Goal: Communication & Community: Answer question/provide support

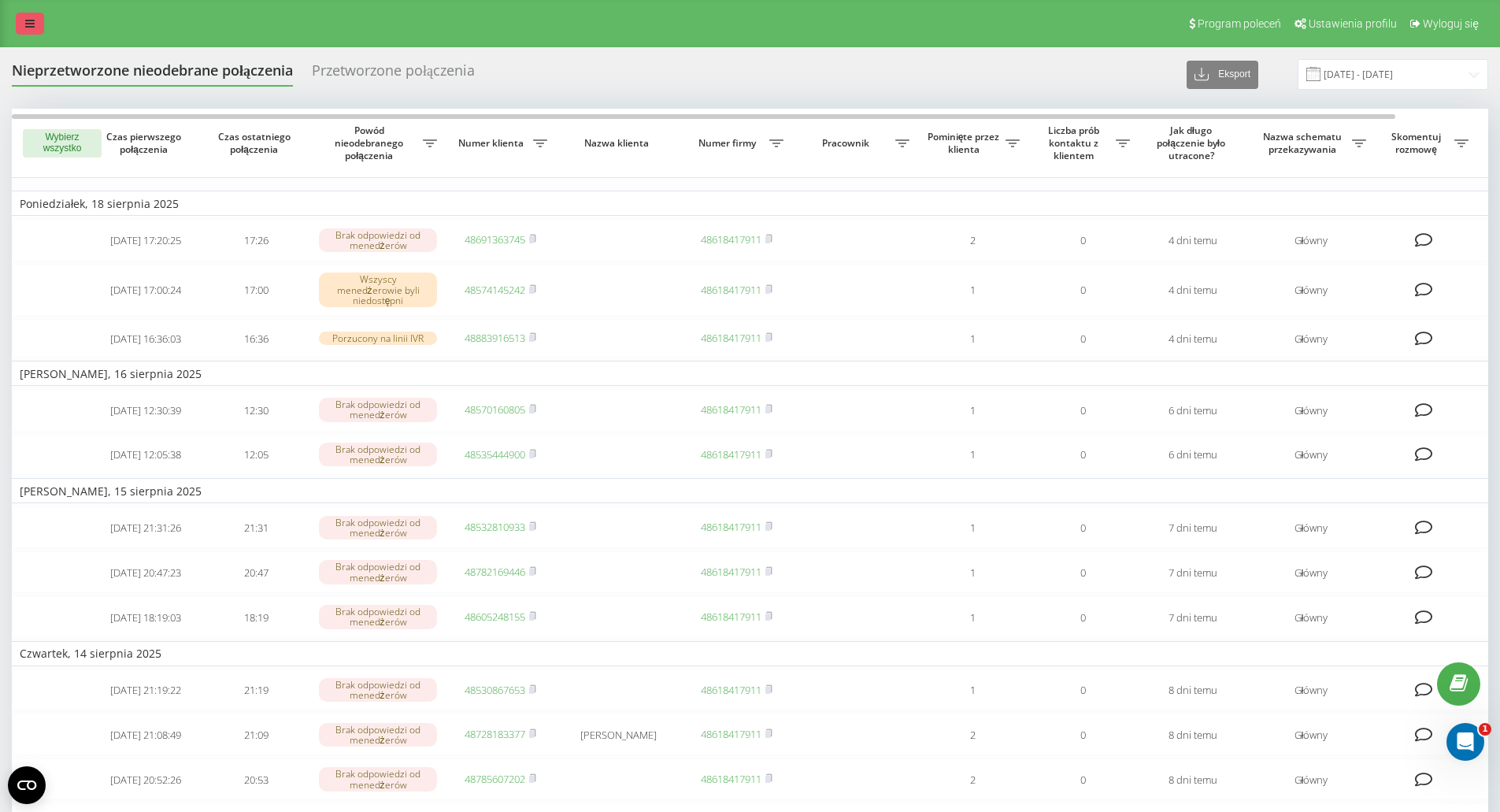
click at [24, 14] on link at bounding box center [29, 24] width 28 height 22
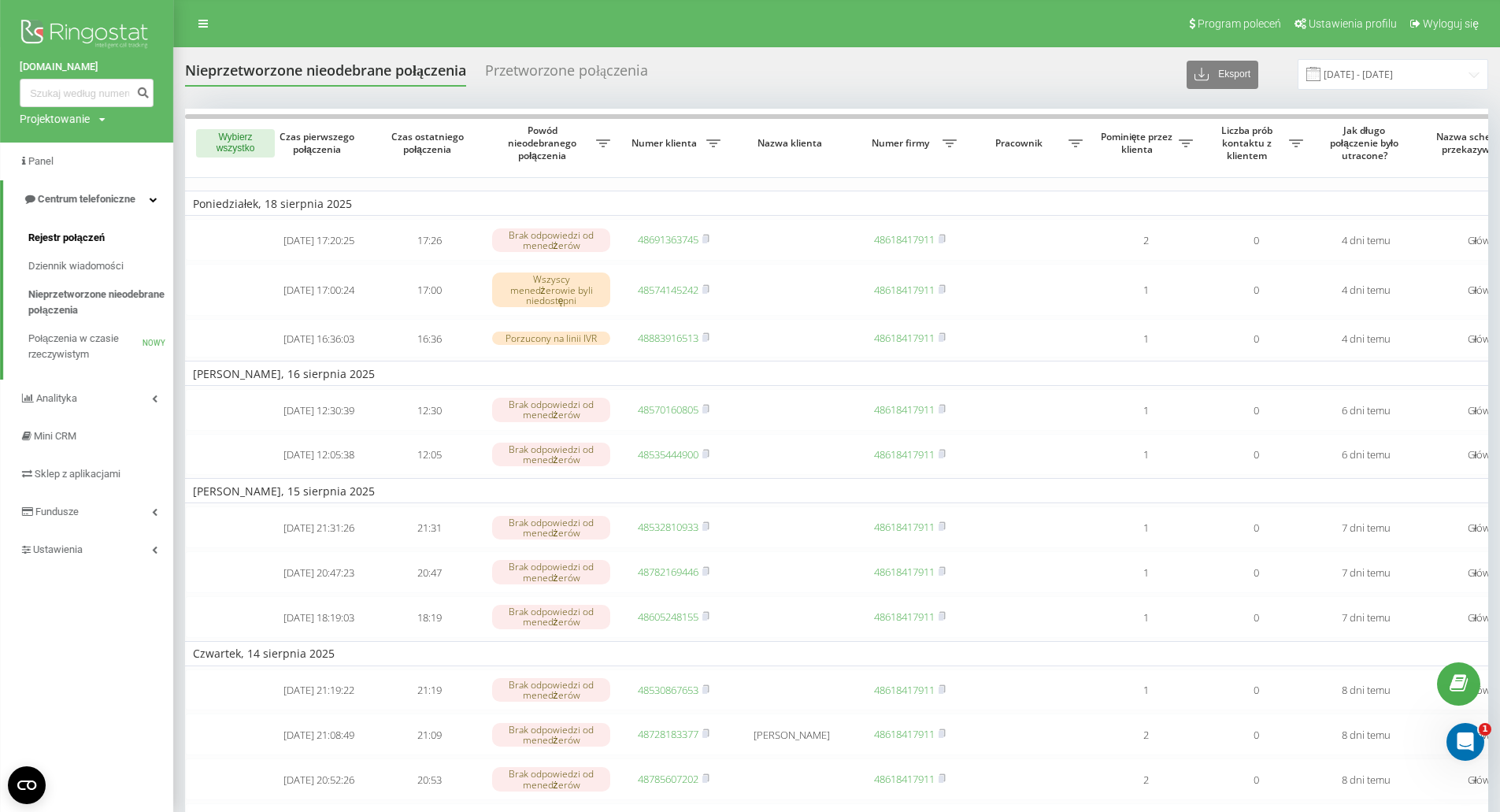
click at [88, 230] on span "Rejestr połączeń" at bounding box center [67, 237] width 76 height 15
click at [84, 236] on font "Rejestr połączeń" at bounding box center [67, 237] width 76 height 12
click at [1481, 737] on div "Otwórz komunikator Intercom" at bounding box center [1463, 740] width 52 height 52
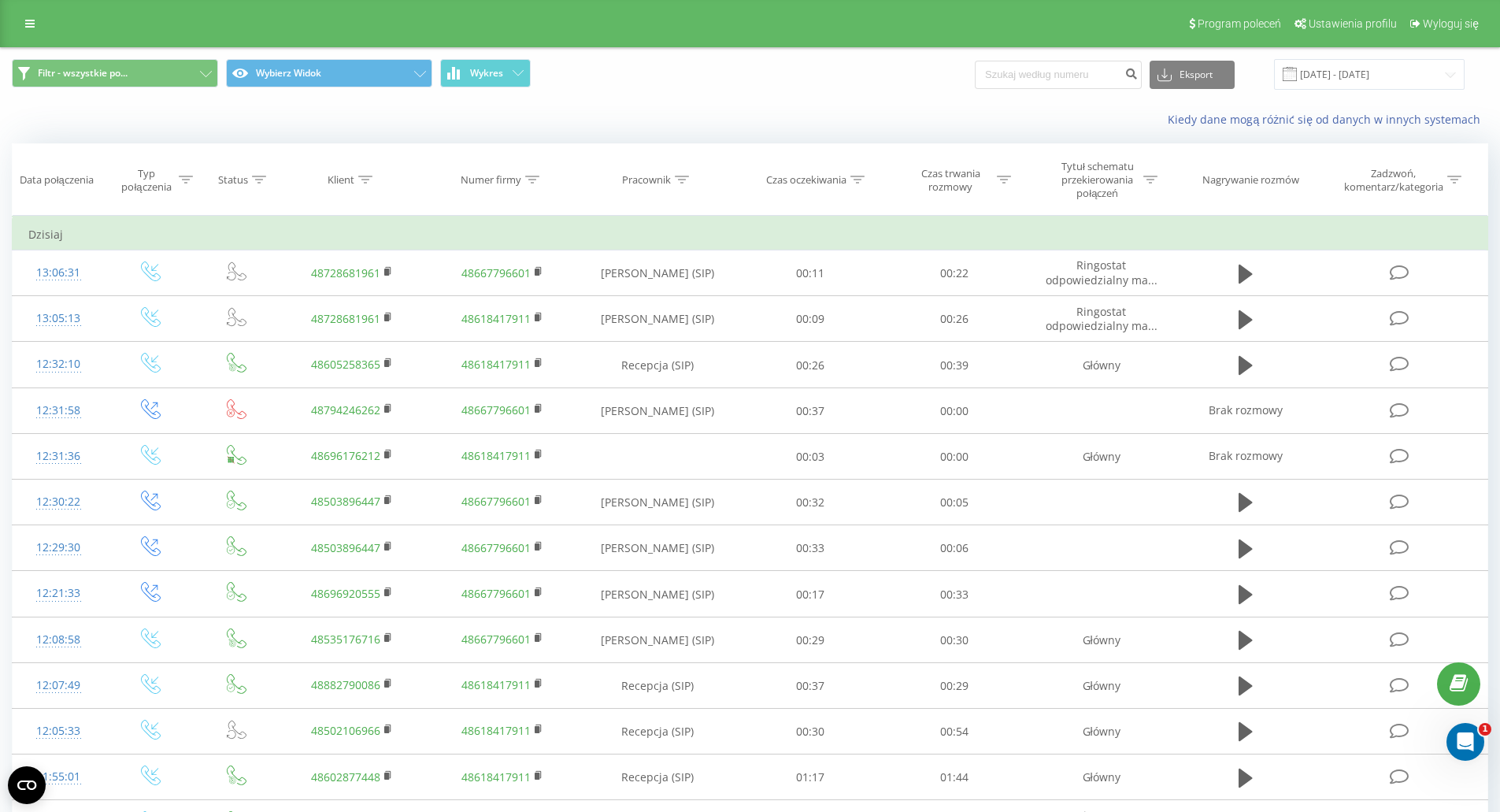
click at [885, 92] on div "Filtr - wszystkie po... Wybierz Widok Wykres Eksport .csv .xls .xlsx [DATE] - […" at bounding box center [750, 74] width 1498 height 53
click at [793, 95] on div "Filtr - wszystkie po... Wybierz Widok Wykres Eksport .csv .xls .xlsx [DATE] - […" at bounding box center [750, 74] width 1498 height 53
click at [1460, 728] on icon "Otwórz komunikator Intercom" at bounding box center [1463, 740] width 26 height 26
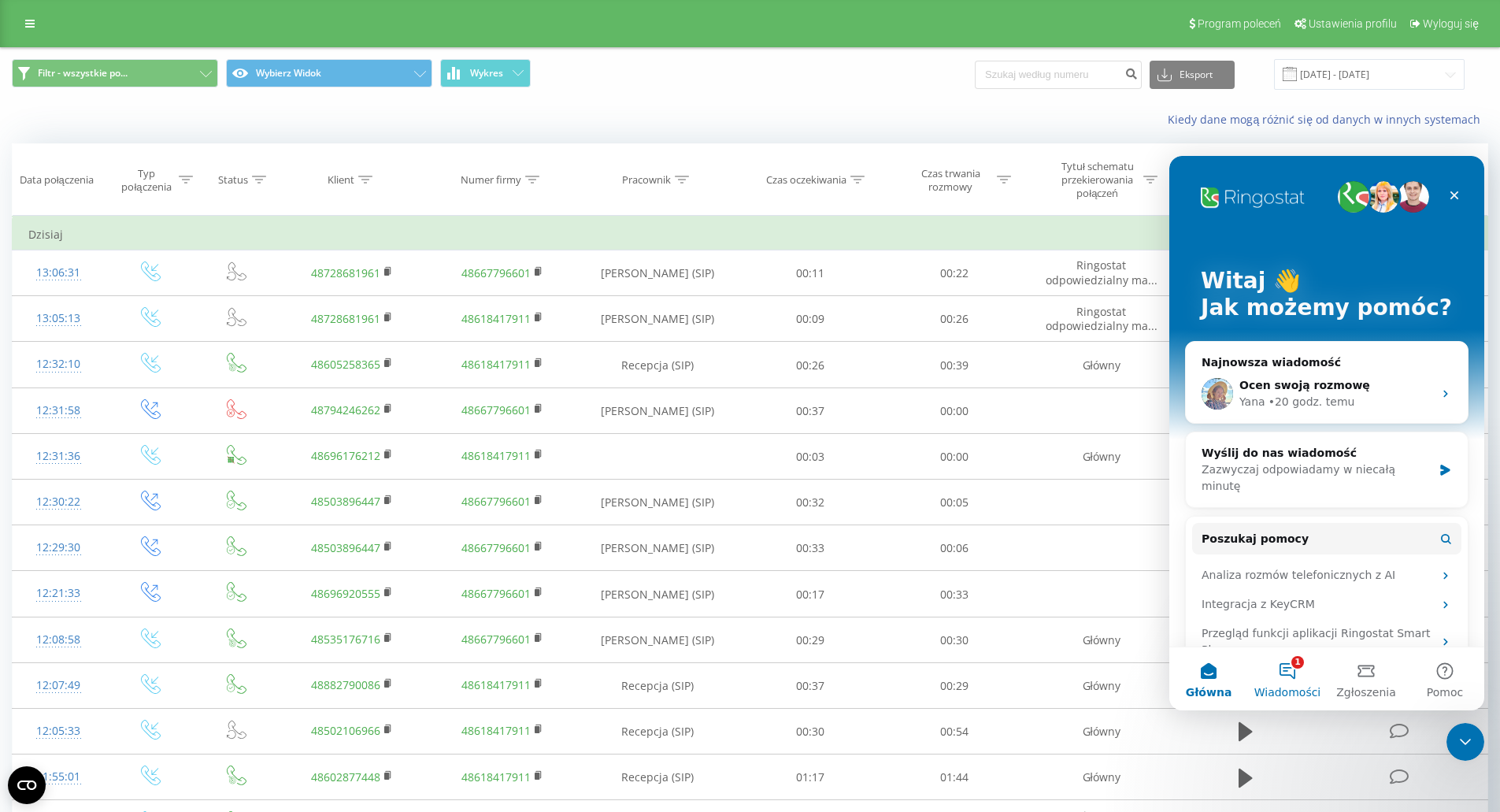
click at [1293, 674] on button "1 Wiadomości" at bounding box center [1287, 679] width 79 height 63
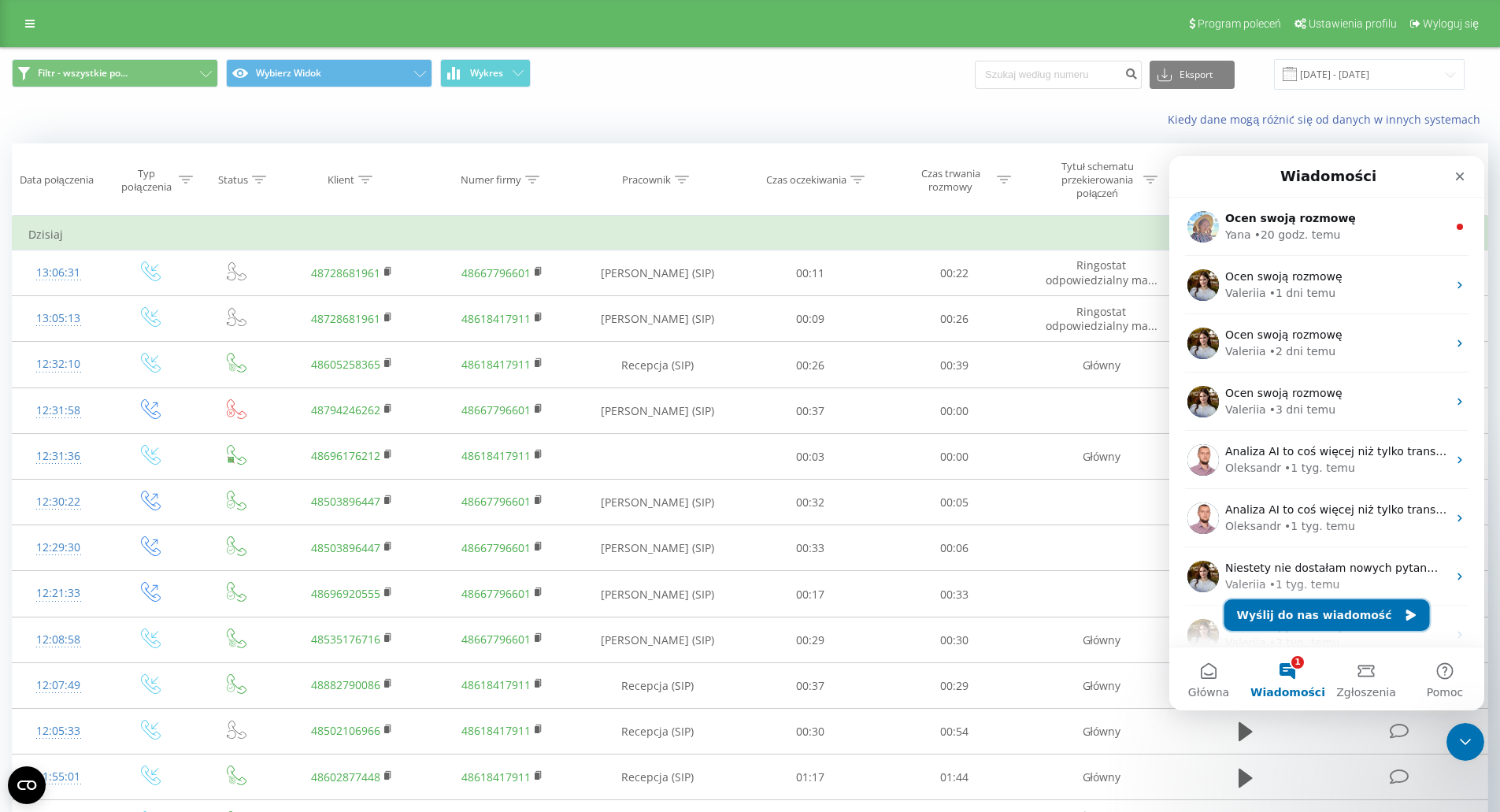
click at [1327, 621] on button "Wyślij do nas wiadomość" at bounding box center [1327, 615] width 205 height 32
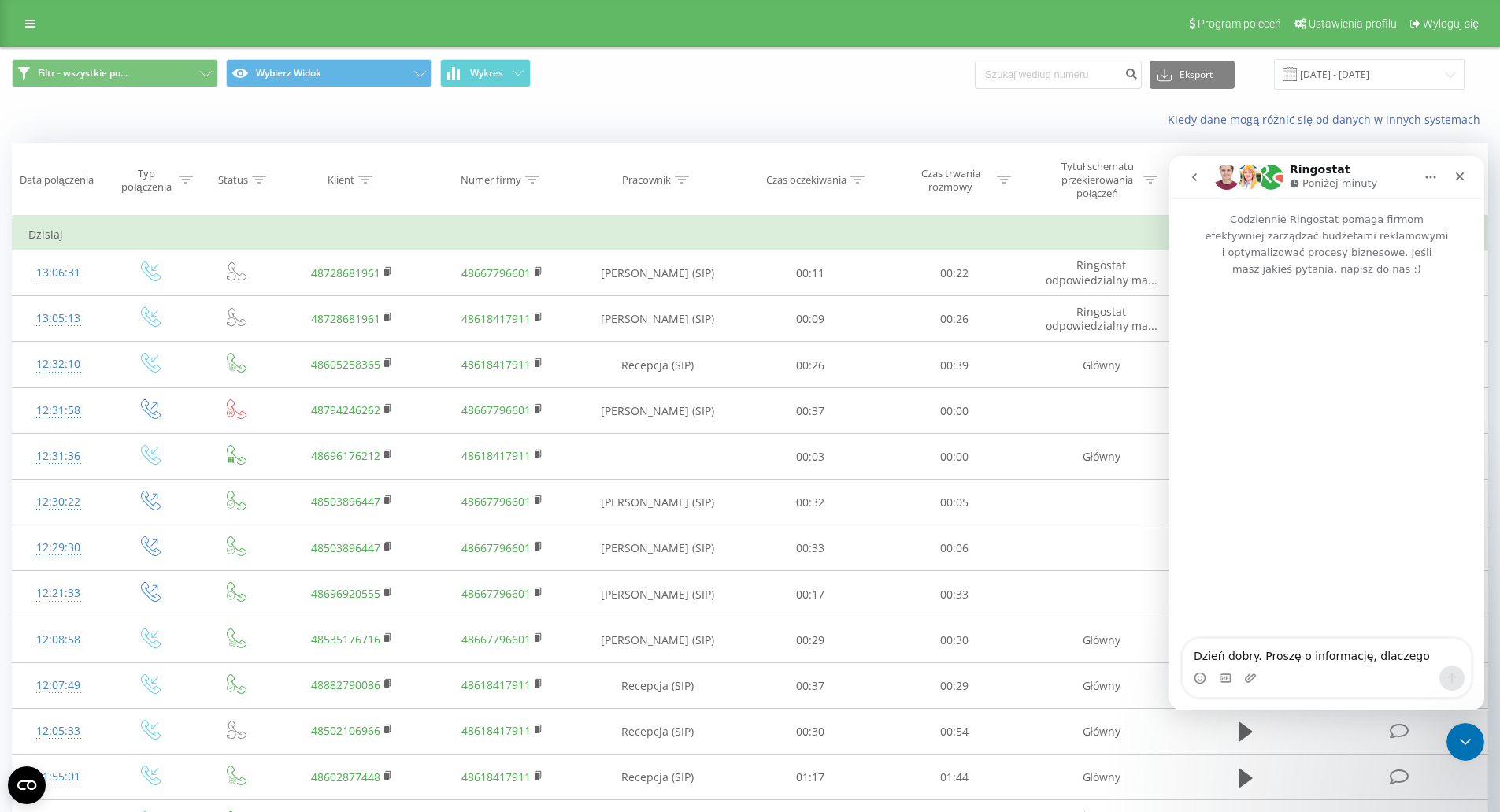
scroll to position [14, 0]
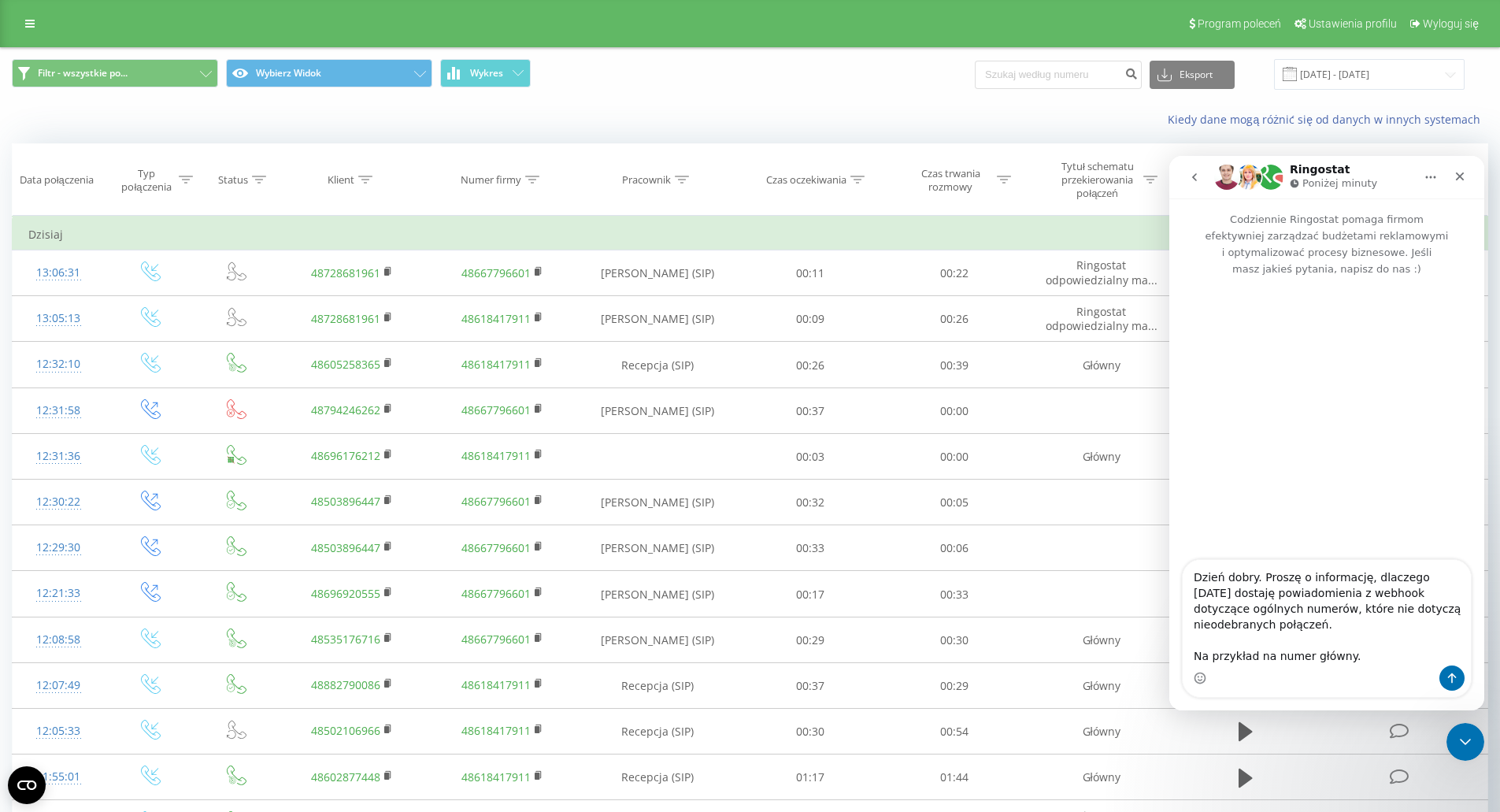
drag, startPoint x: 1379, startPoint y: 665, endPoint x: 1210, endPoint y: 644, distance: 170.3
click at [1210, 644] on div "Dzień dobry. Proszę o informację, dlaczego [DATE] dostaję powiadomienia z webho…" at bounding box center [1326, 628] width 288 height 137
drag, startPoint x: 1364, startPoint y: 593, endPoint x: 1397, endPoint y: 668, distance: 81.9
click at [1397, 668] on div "Dzień dobry. Proszę o informację, dlaczego [DATE] dostaję powiadomienia z webho…" at bounding box center [1326, 628] width 288 height 137
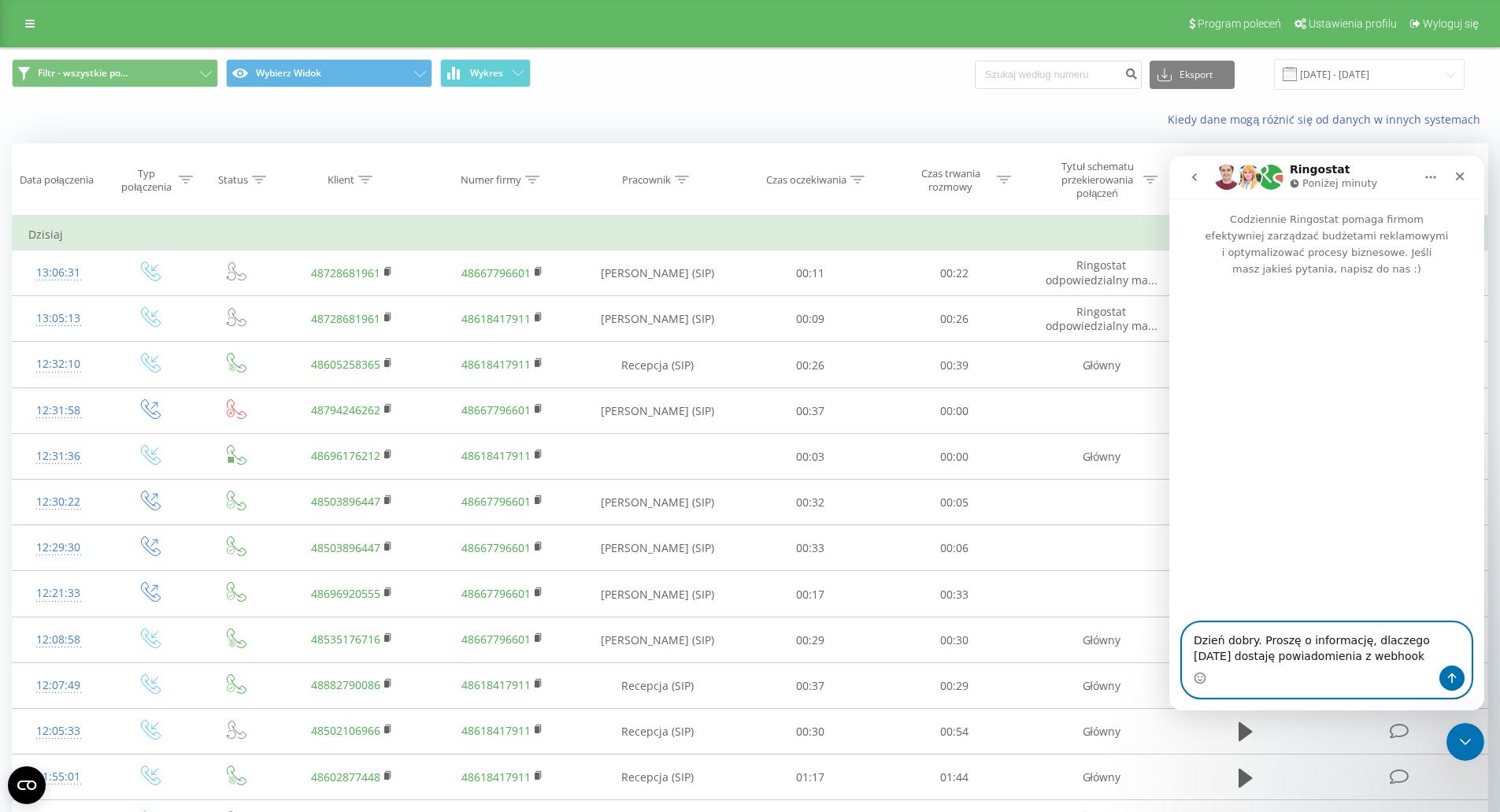
scroll to position [0, 0]
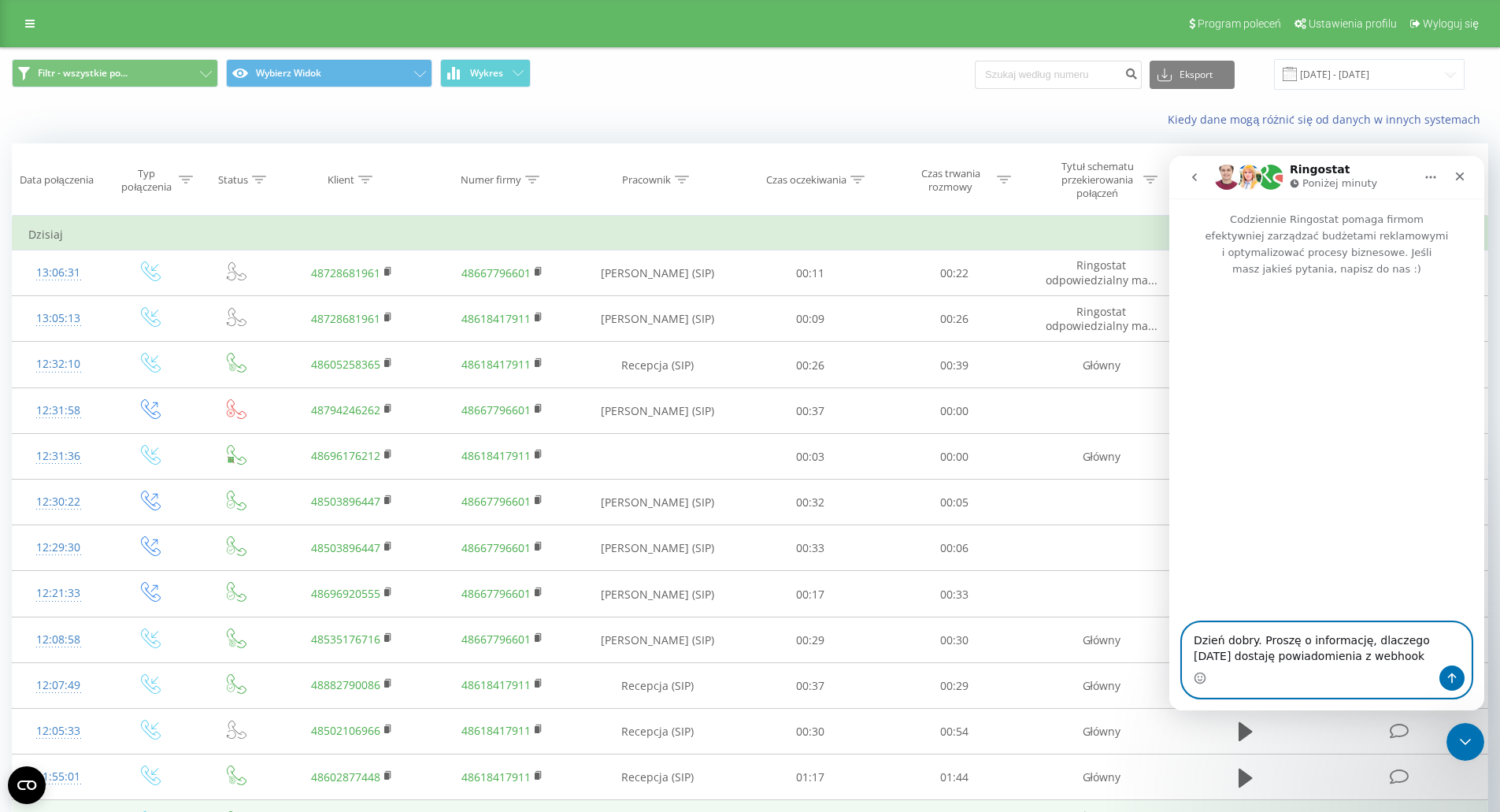
type textarea "Dzień dobry. Proszę o informację, dlaczego [DATE] dostaję powiadomienia z webho…"
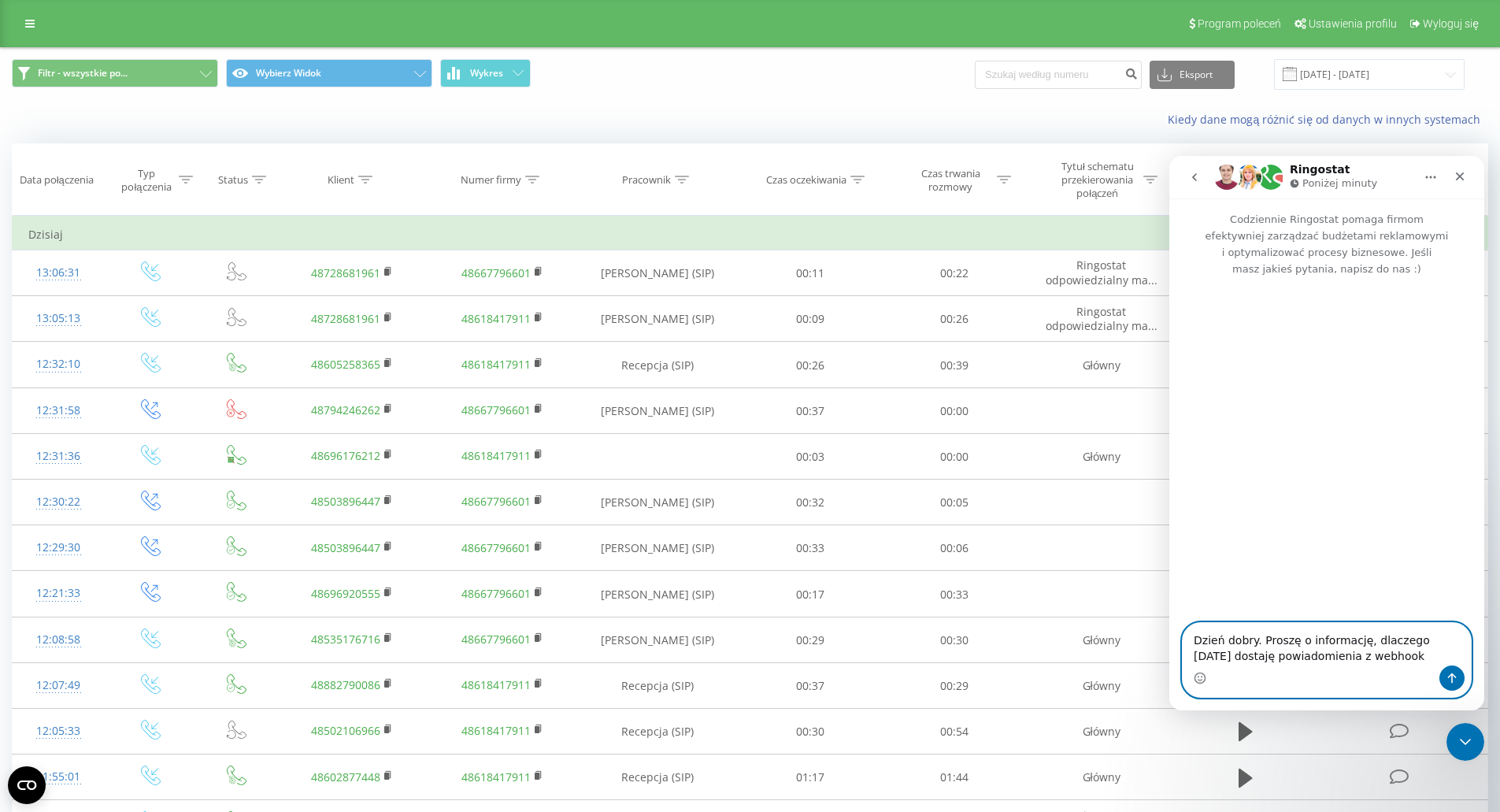
click at [1384, 657] on textarea "Dzień dobry. Proszę o informację, dlaczego [DATE] dostaję powiadomienia z webho…" at bounding box center [1326, 644] width 288 height 42
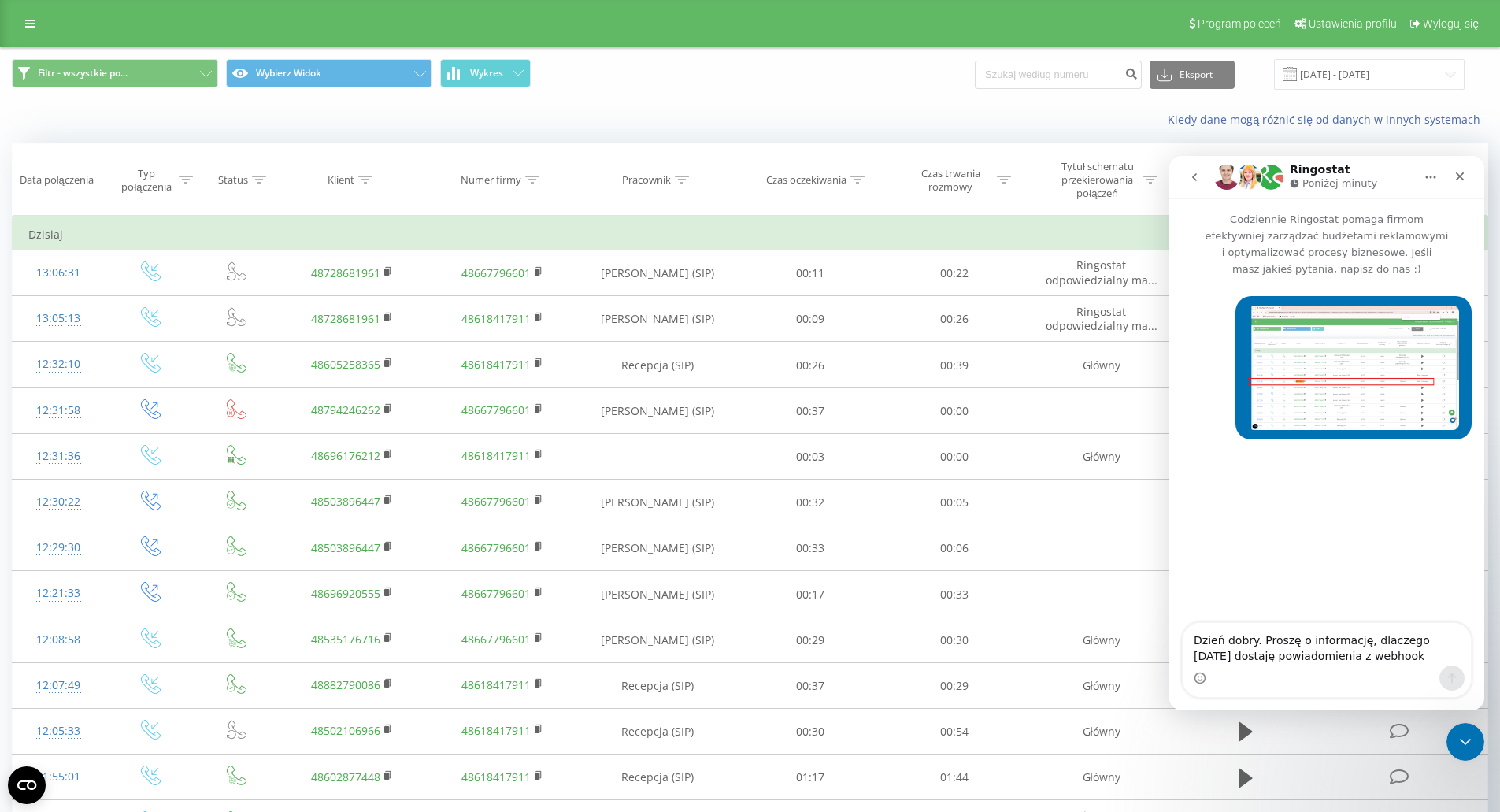
click at [1401, 665] on div "Komunikator Intercom" at bounding box center [1326, 677] width 288 height 25
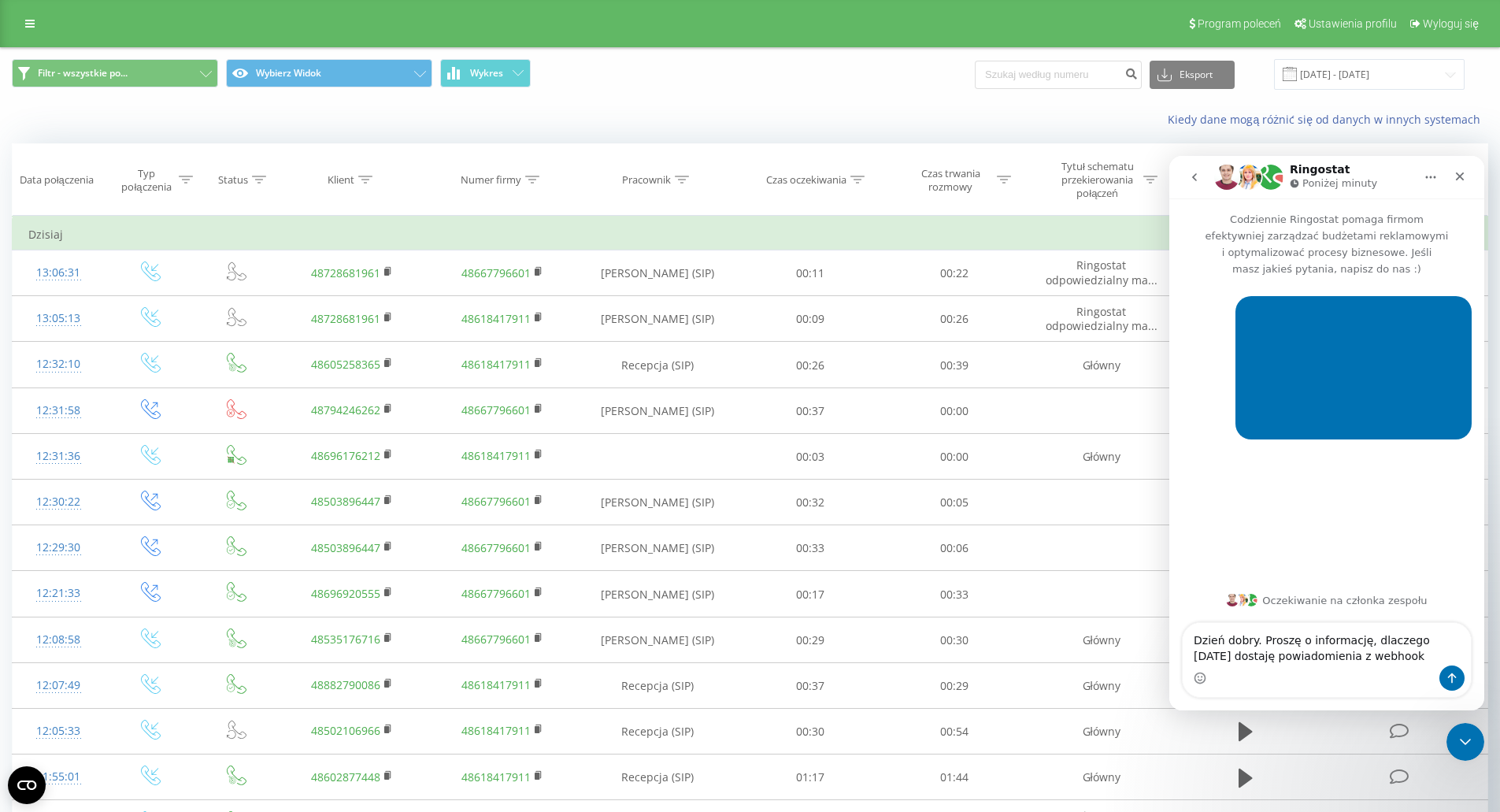
click at [1369, 658] on textarea "Dzień dobry. Proszę o informację, dlaczego [DATE] dostaję powiadomienia z webho…" at bounding box center [1326, 644] width 288 height 42
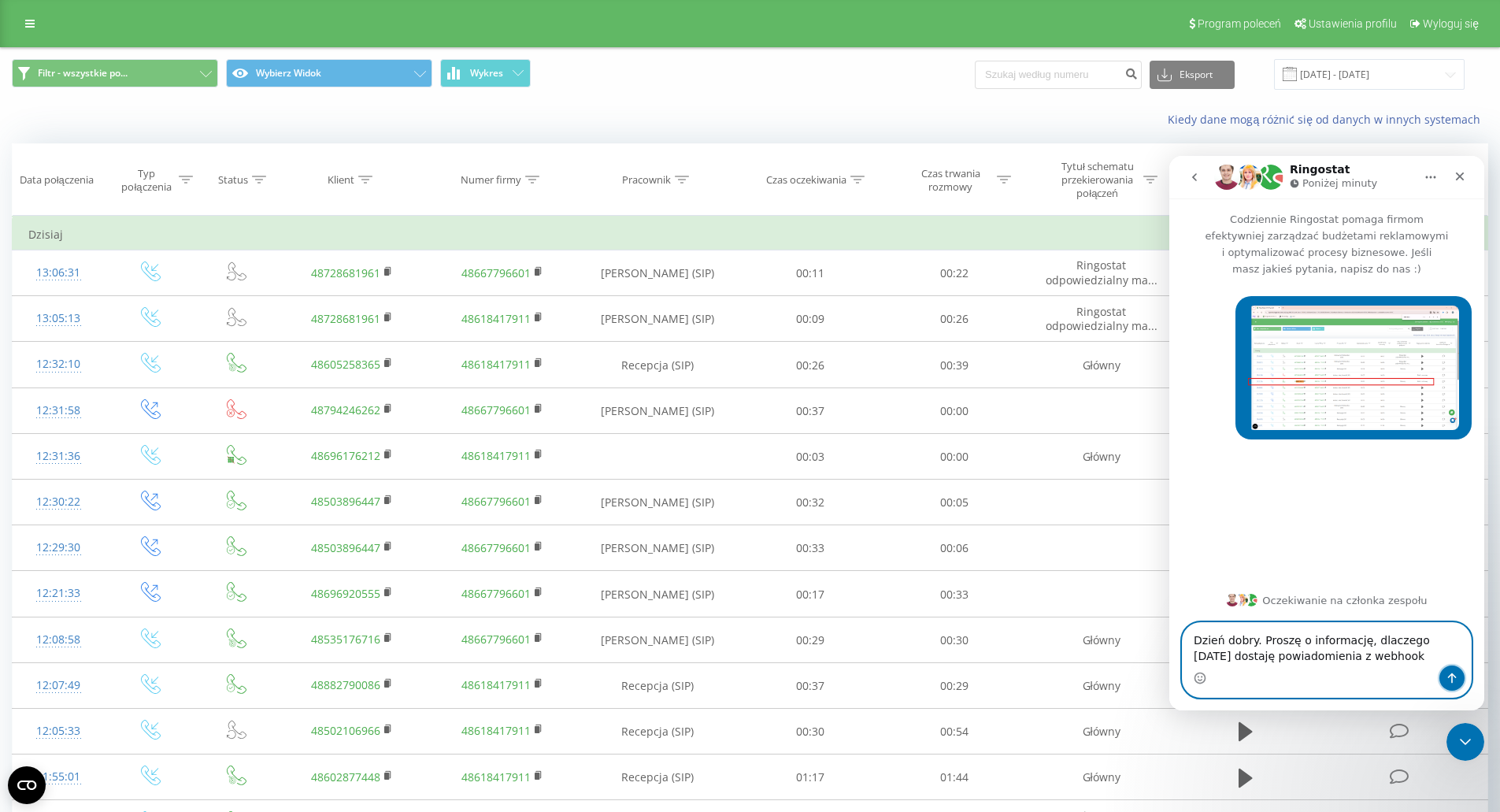
click at [1451, 675] on icon "Wyślij wiadomość…" at bounding box center [1452, 678] width 9 height 11
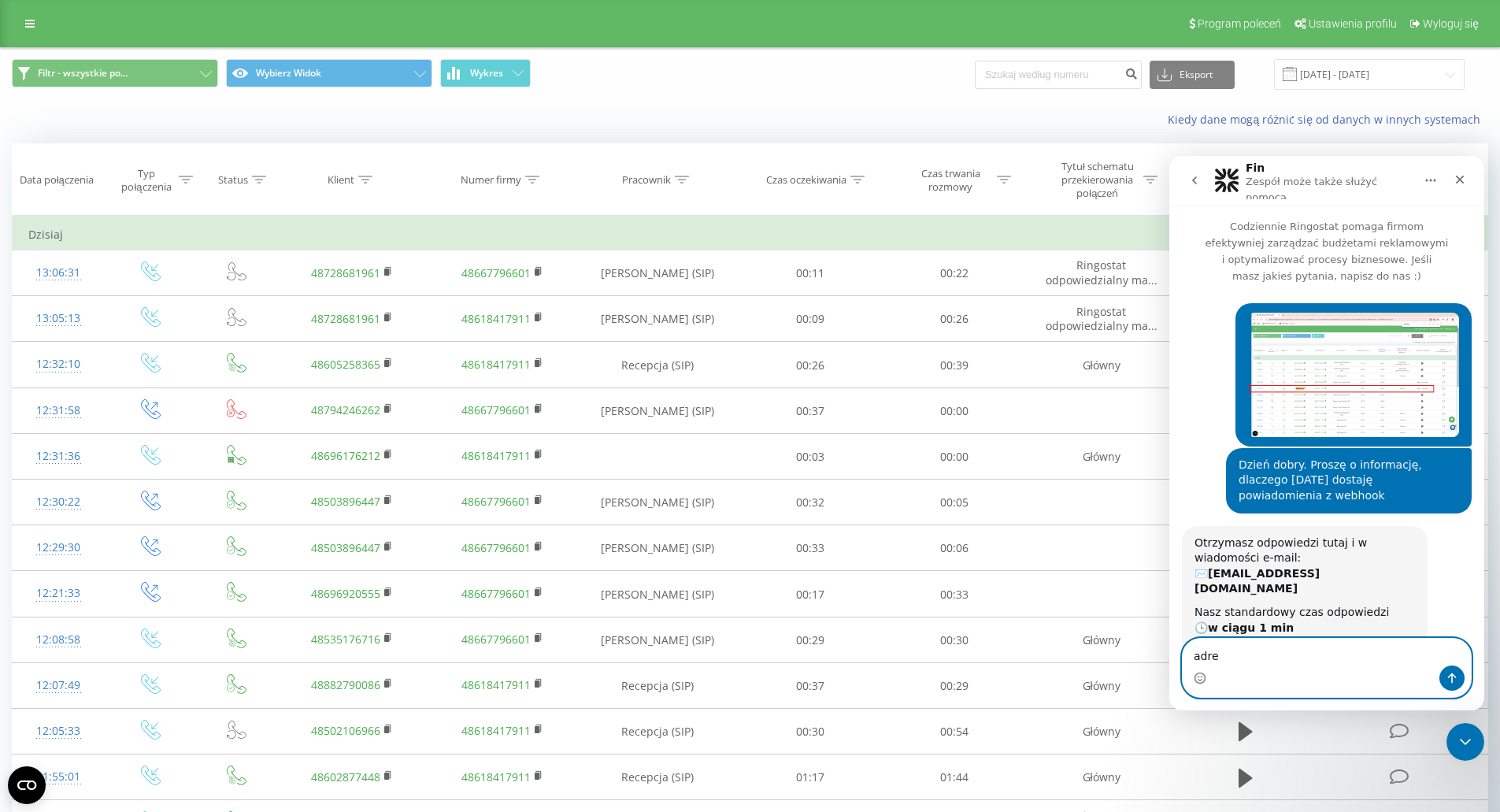
scroll to position [114, 0]
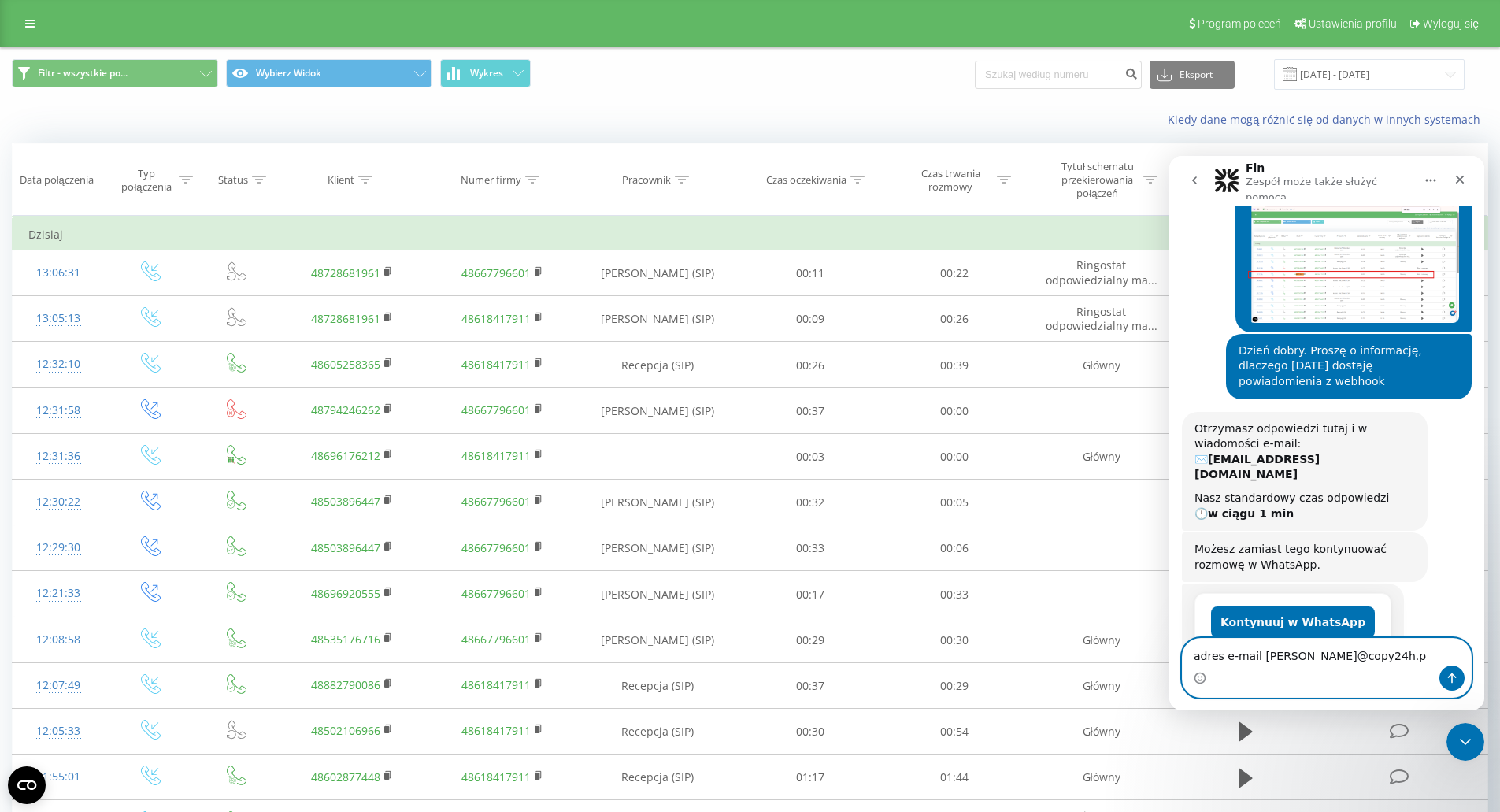
type textarea "adres e-mail [PERSON_NAME][EMAIL_ADDRESS][DOMAIN_NAME]"
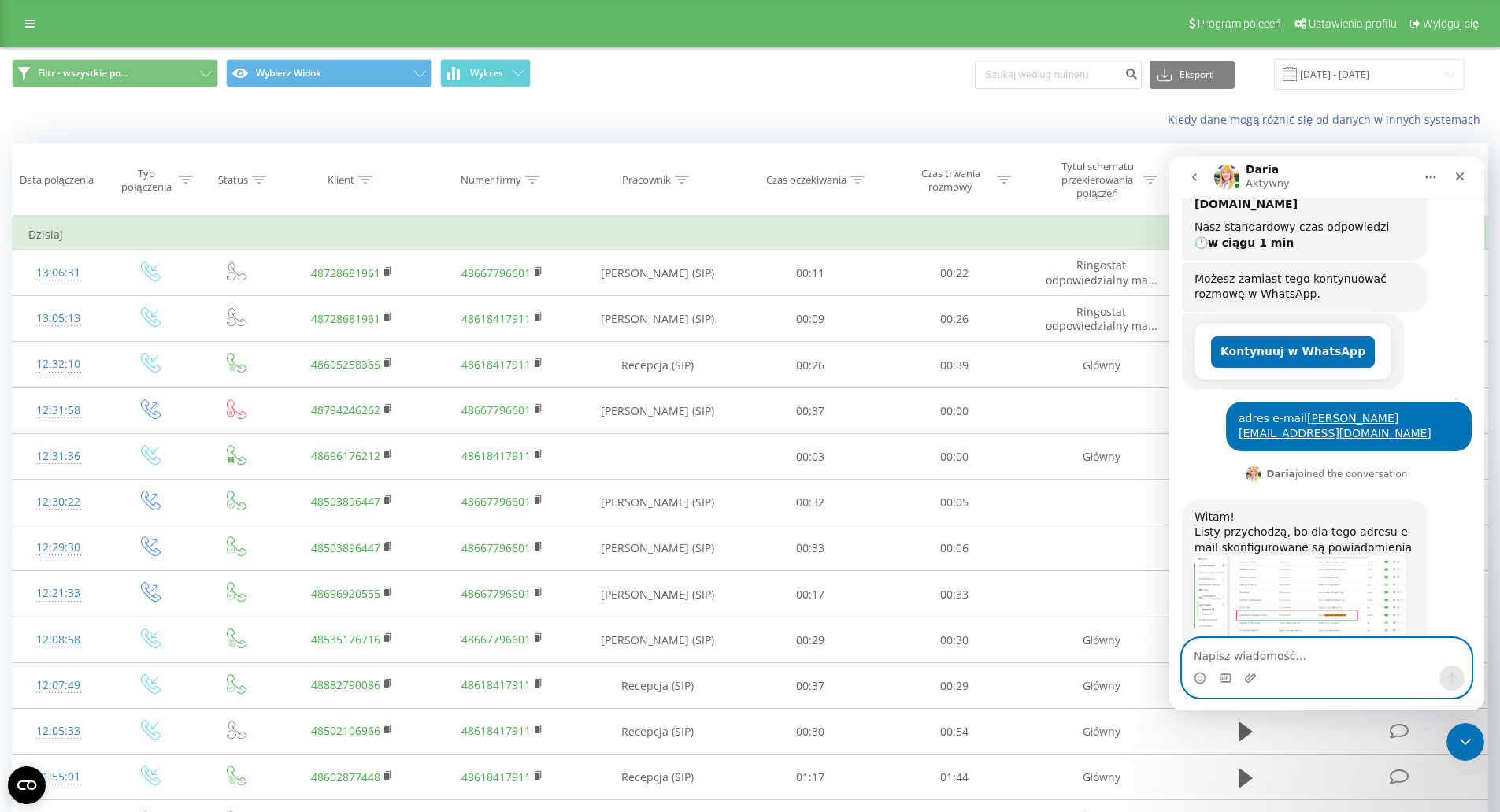
scroll to position [395, 0]
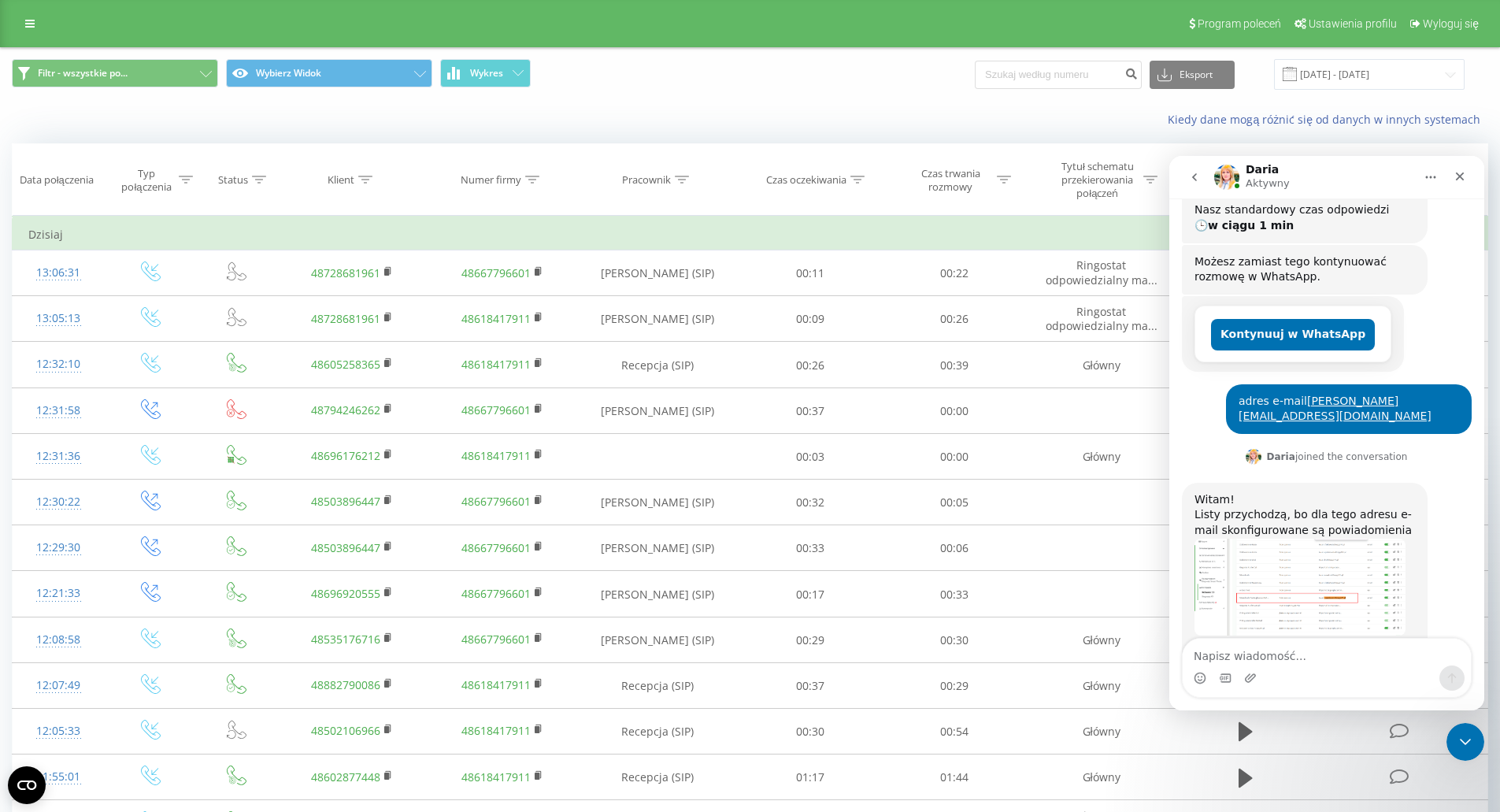
click at [1309, 539] on img "Daria mówi…" at bounding box center [1300, 586] width 211 height 97
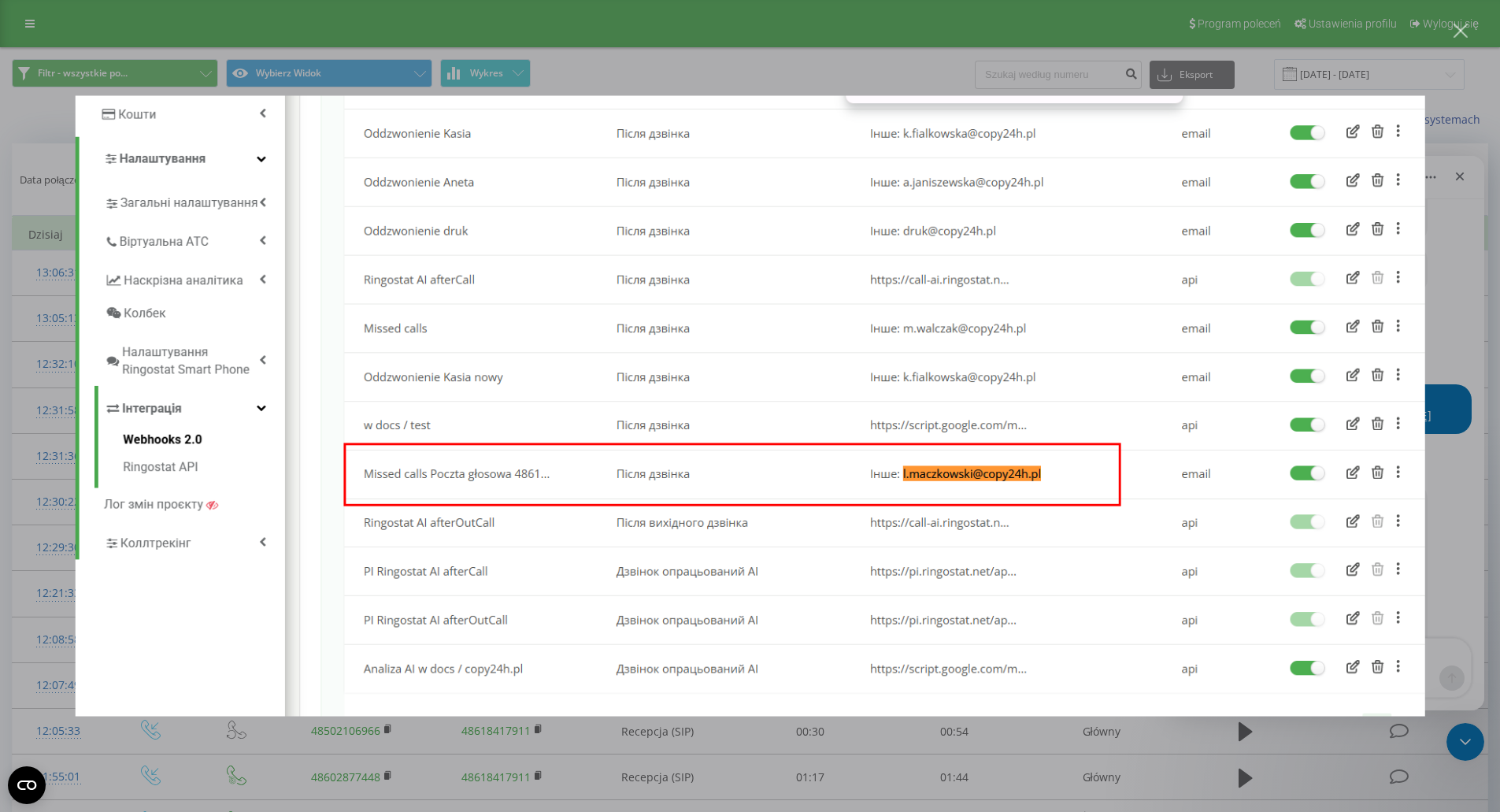
click at [1464, 26] on div "Zamknij" at bounding box center [1461, 31] width 15 height 15
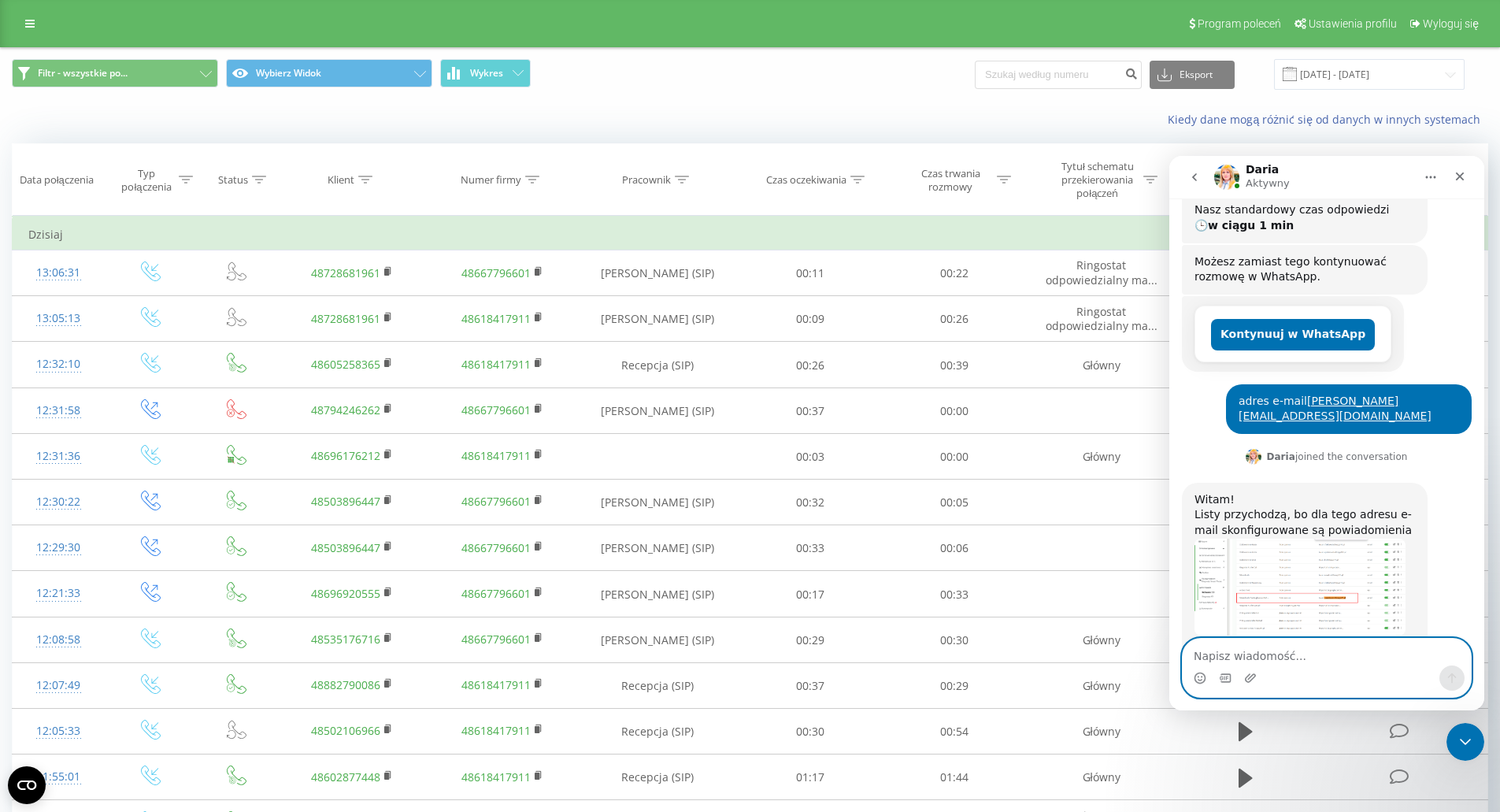
click at [1257, 658] on textarea "Napisz wiadomość..." at bounding box center [1326, 651] width 288 height 27
paste textarea "Nieodebrane połączenia na pocztę głosową? Na jaki numer?"
type textarea "Nieodebrane połączenia na pocztę głosową? Na jaki numer?"
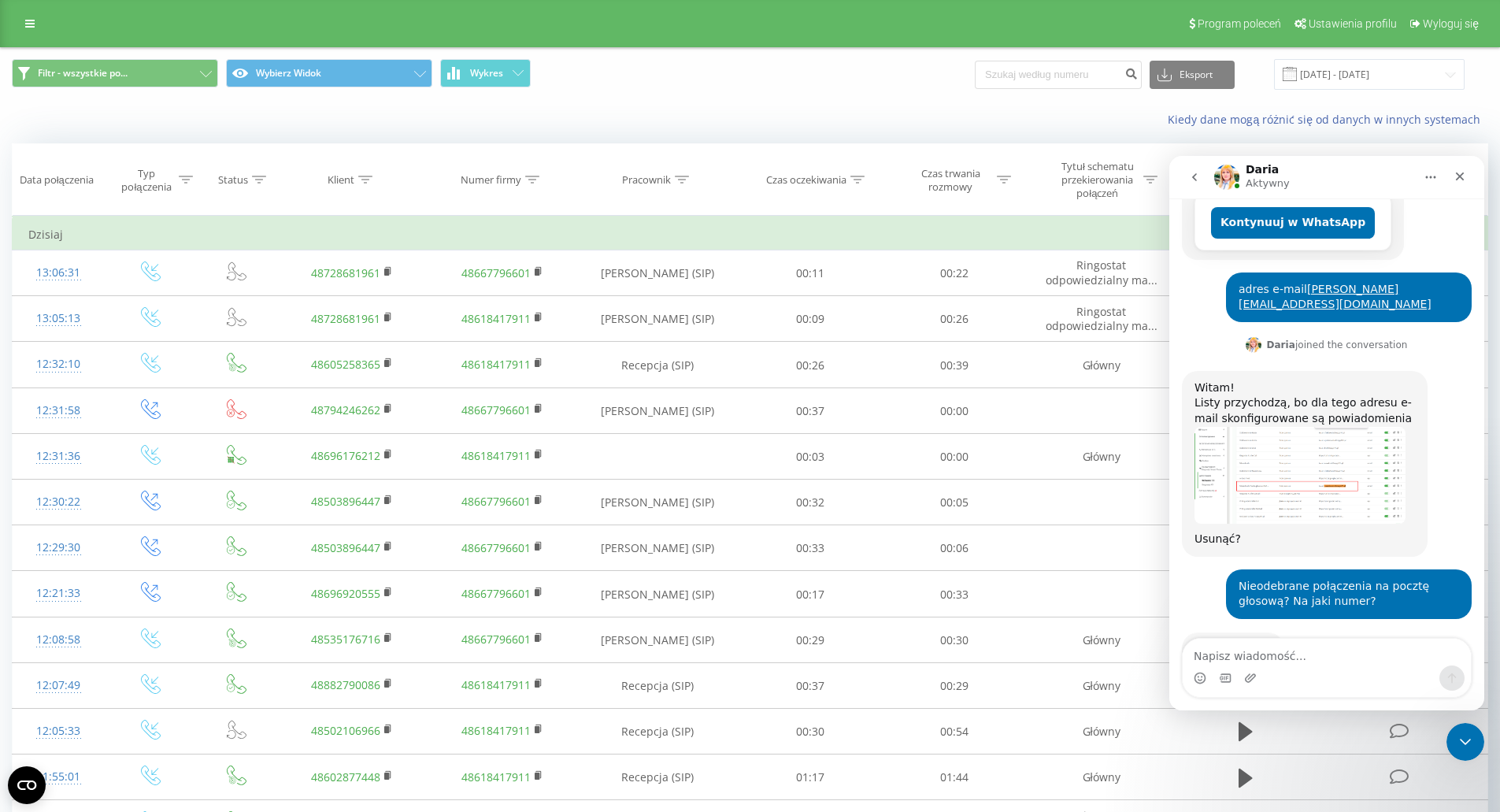
scroll to position [505, 0]
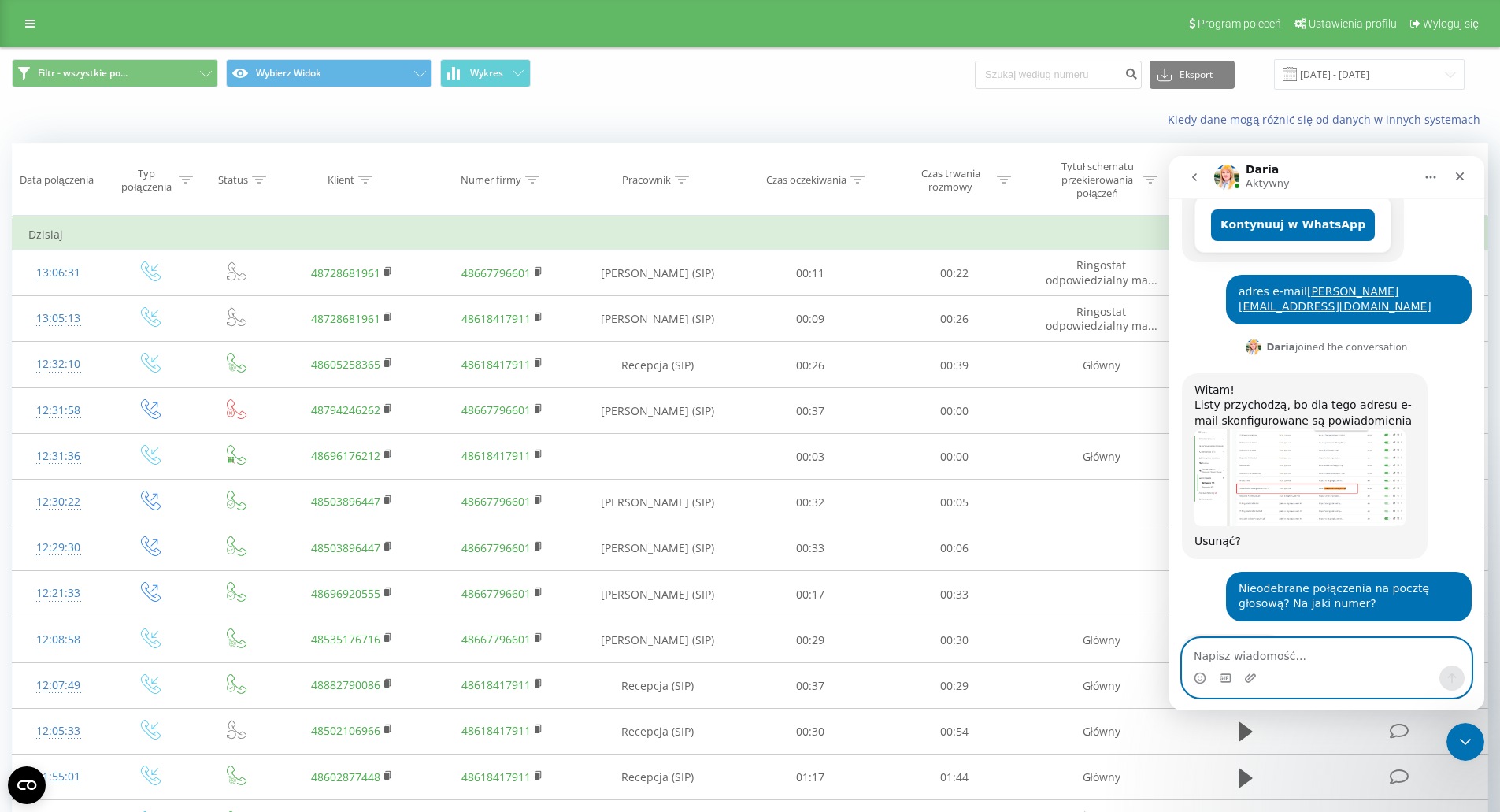
click at [1276, 659] on textarea "Napisz wiadomość..." at bounding box center [1326, 651] width 288 height 27
type textarea "tu ma tak zostać"
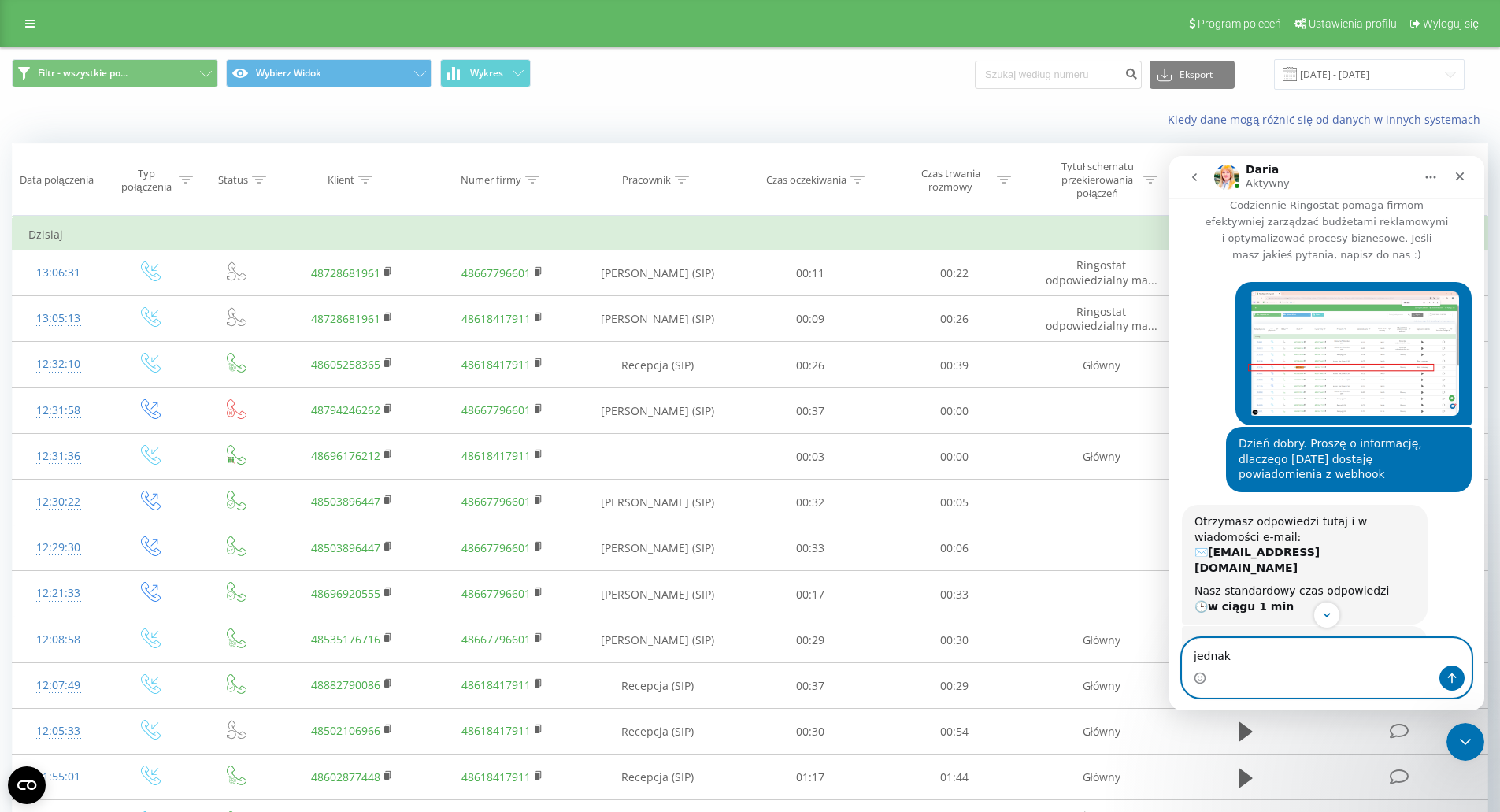
scroll to position [0, 0]
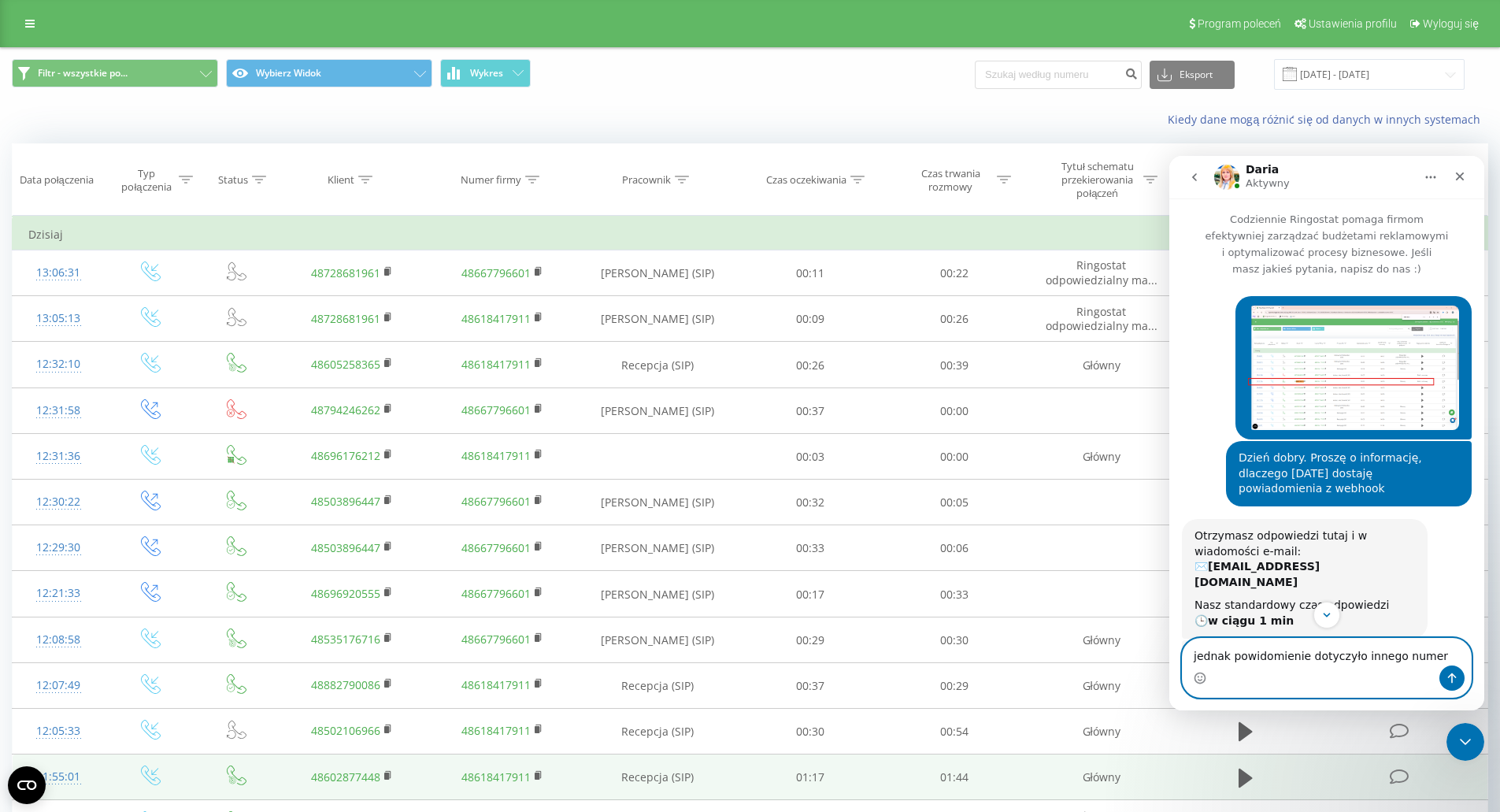
type textarea "jednak powidomienie dotyczyło innego numeru"
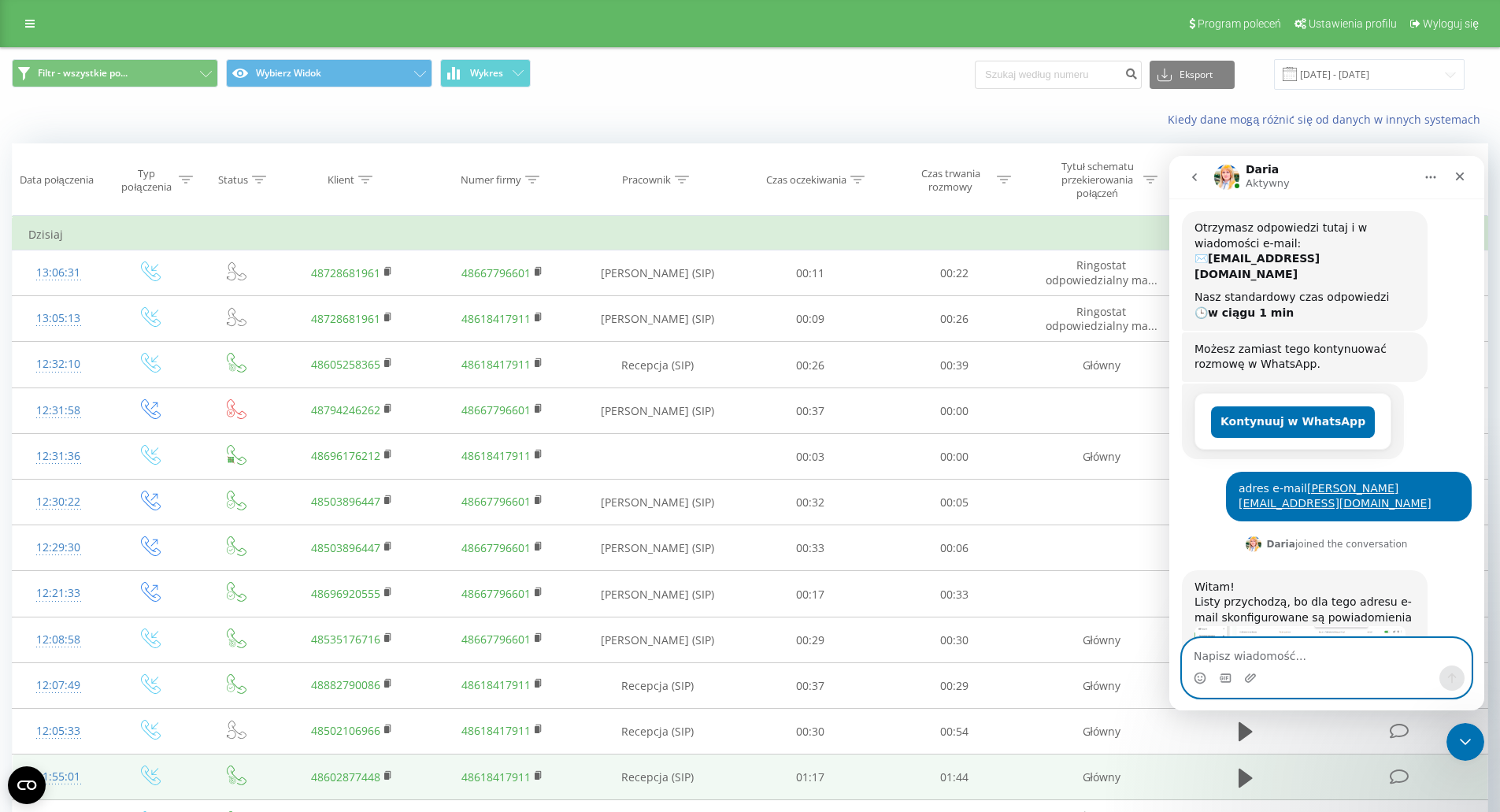
scroll to position [603, 0]
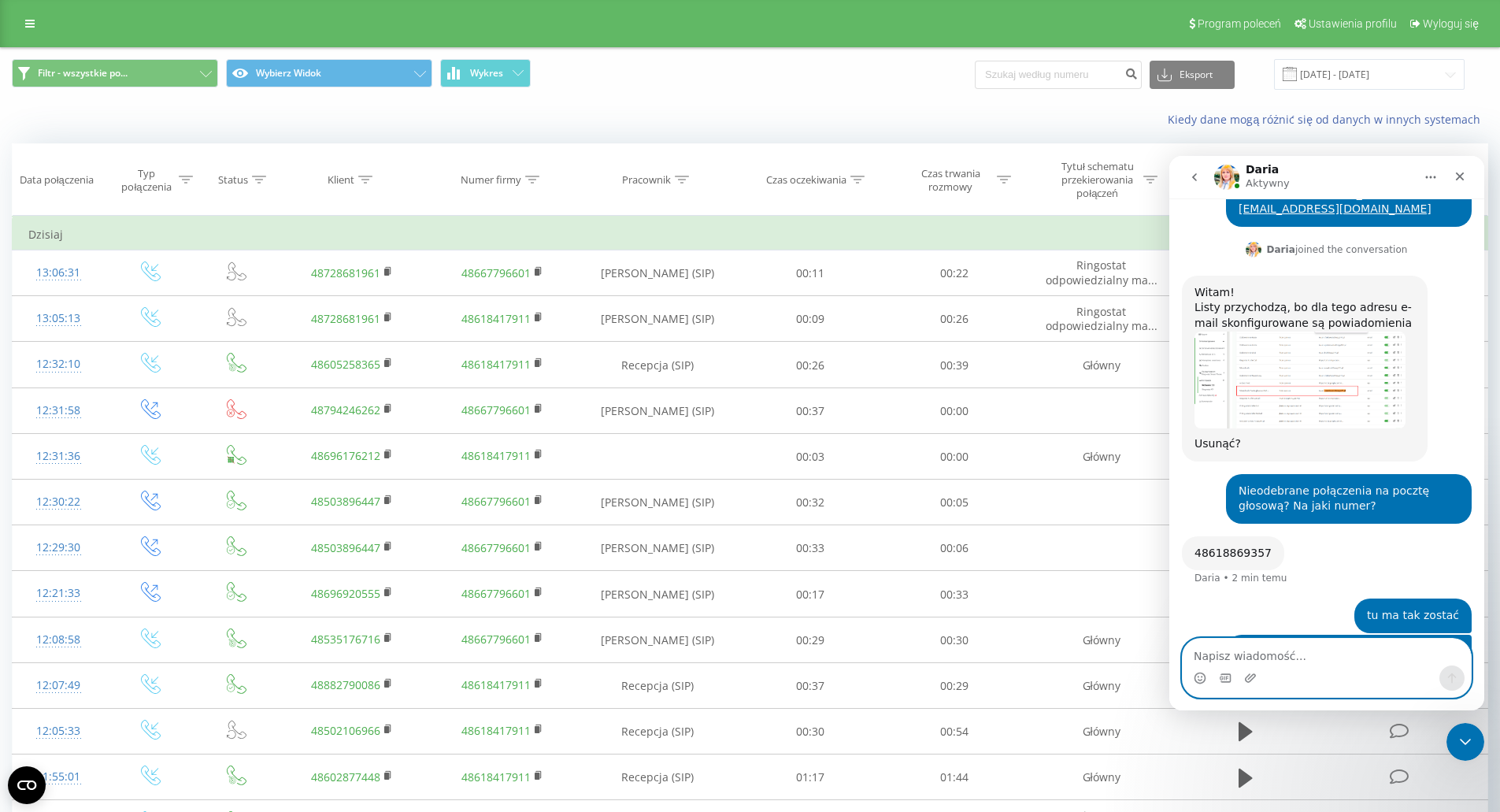
click at [1306, 644] on textarea "Napisz wiadomość..." at bounding box center [1326, 651] width 288 height 27
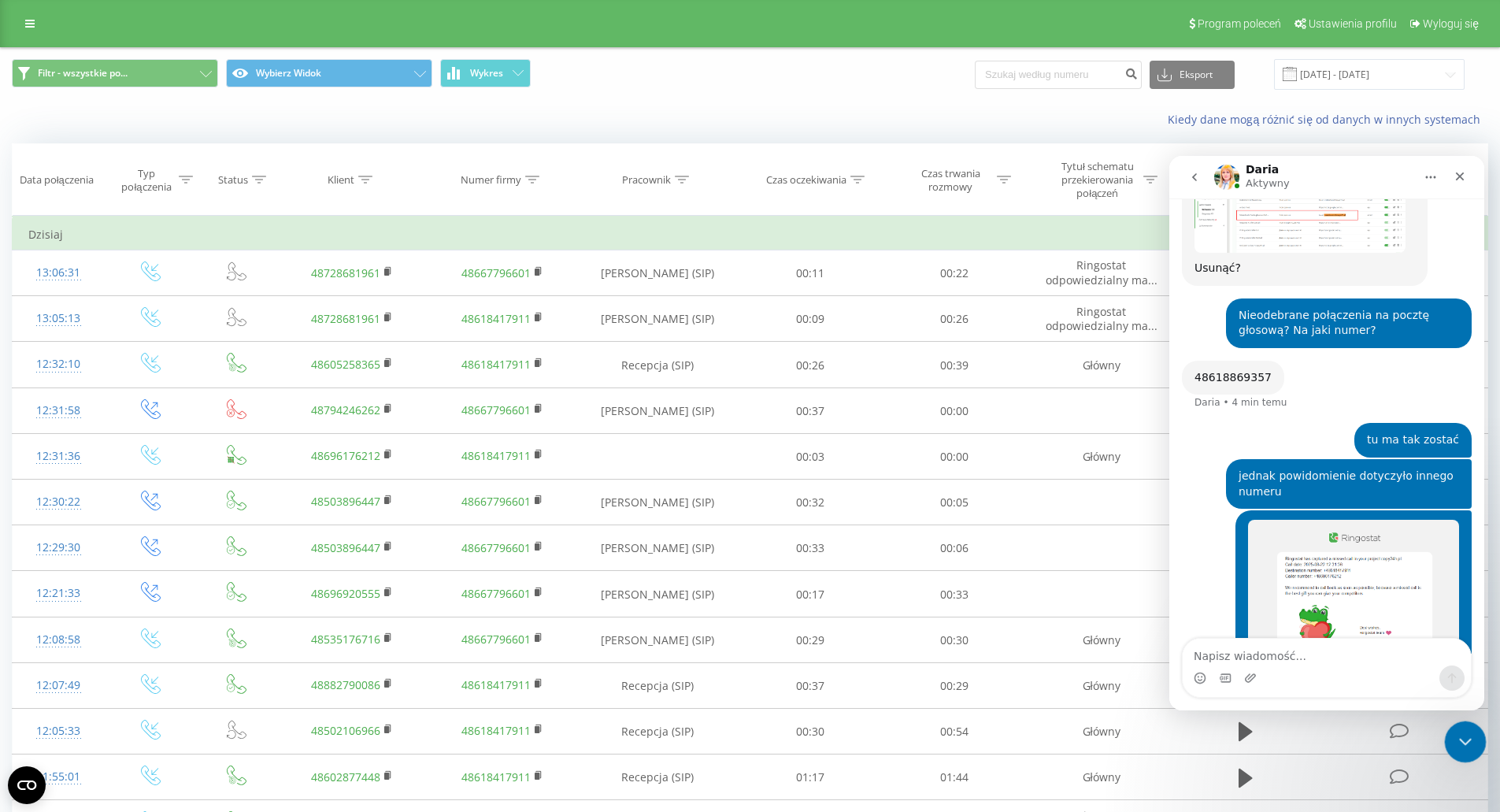
click at [1463, 727] on div "Zamknij komunikator Intercom" at bounding box center [1463, 739] width 38 height 38
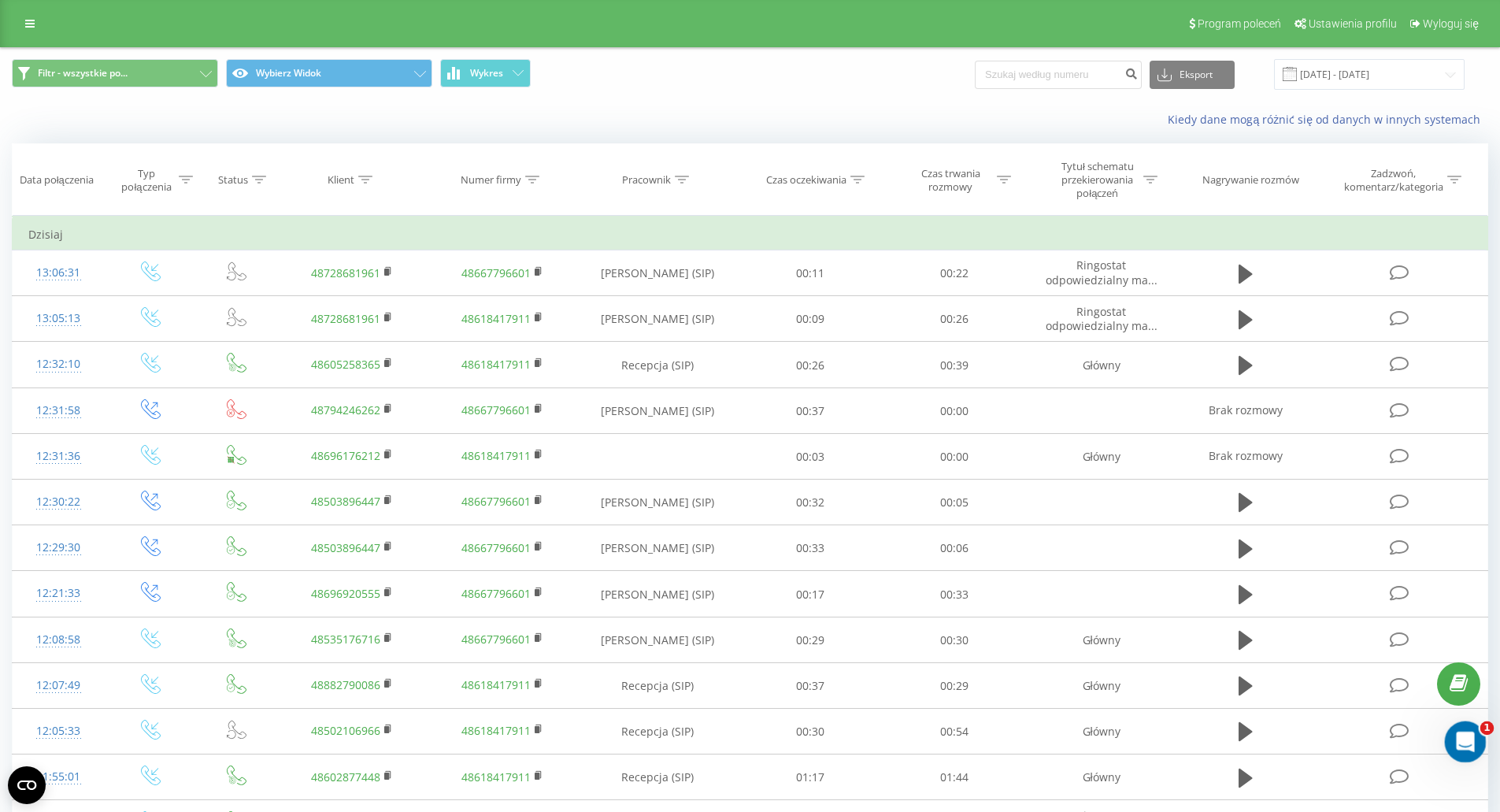
click at [1465, 726] on div "Otwórz komunikator Intercom" at bounding box center [1463, 740] width 52 height 52
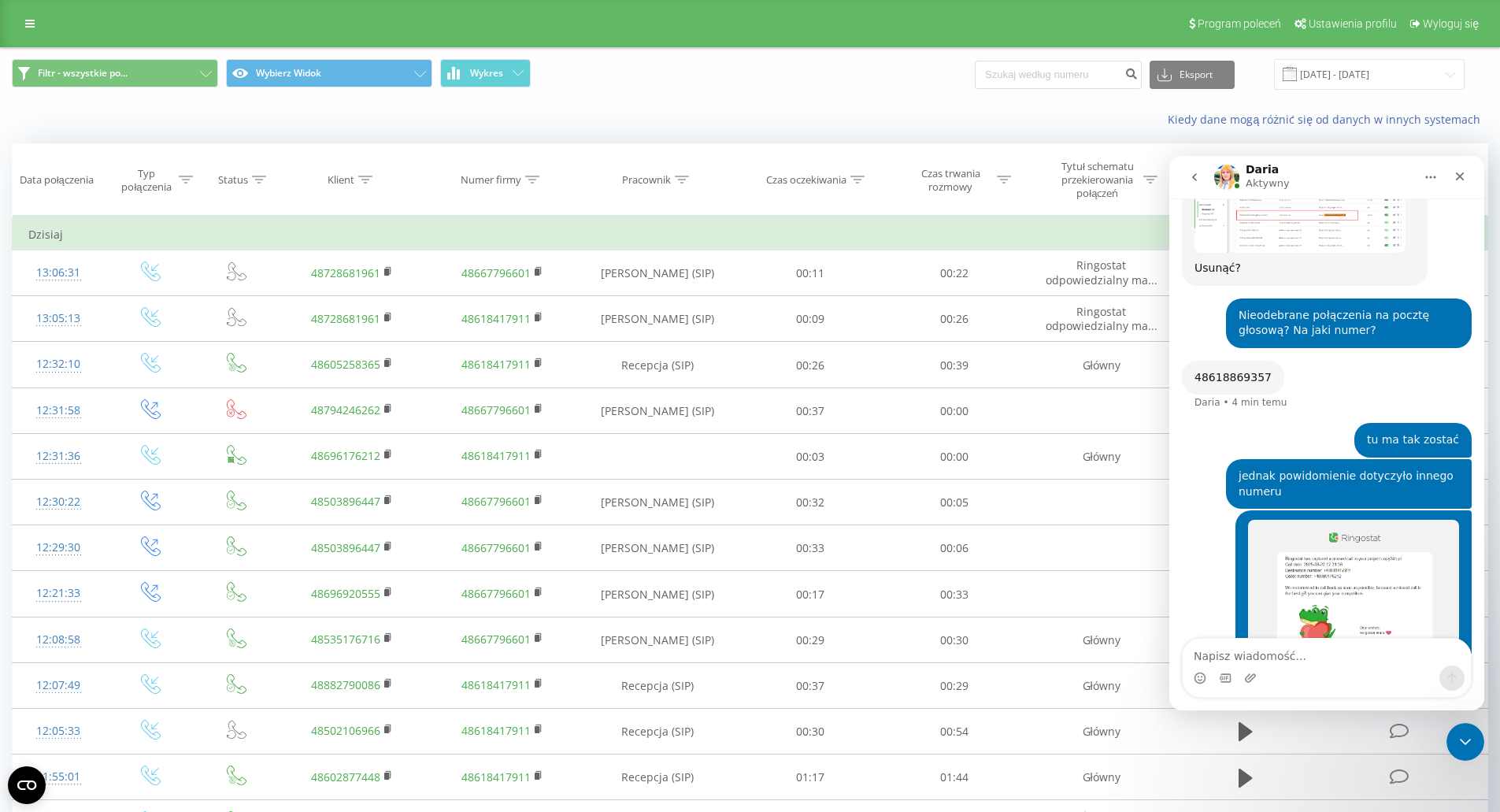
click at [1199, 180] on icon "wracać" at bounding box center [1195, 178] width 13 height 13
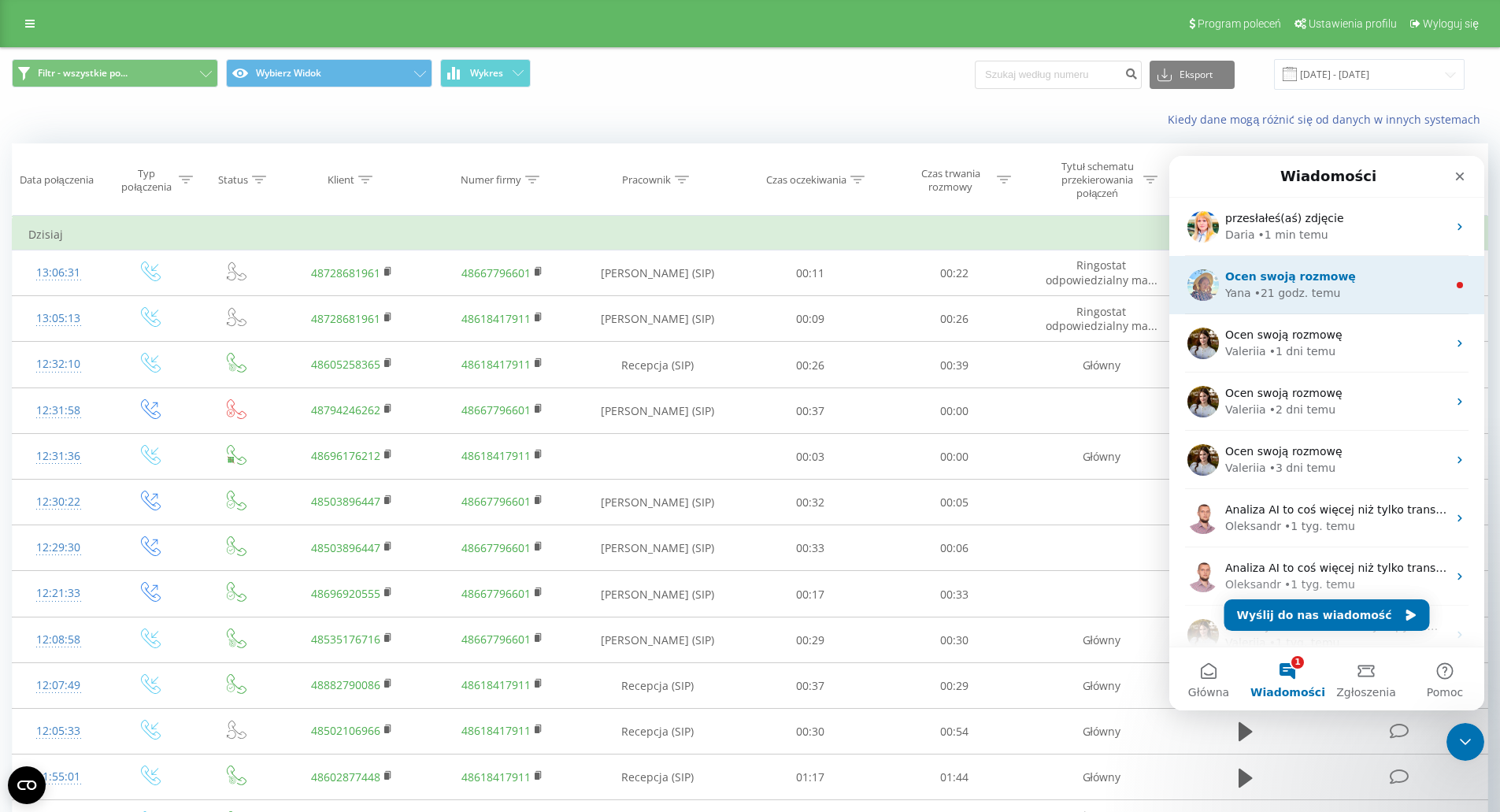
click at [1290, 299] on div "• 21 godz. temu" at bounding box center [1297, 293] width 87 height 16
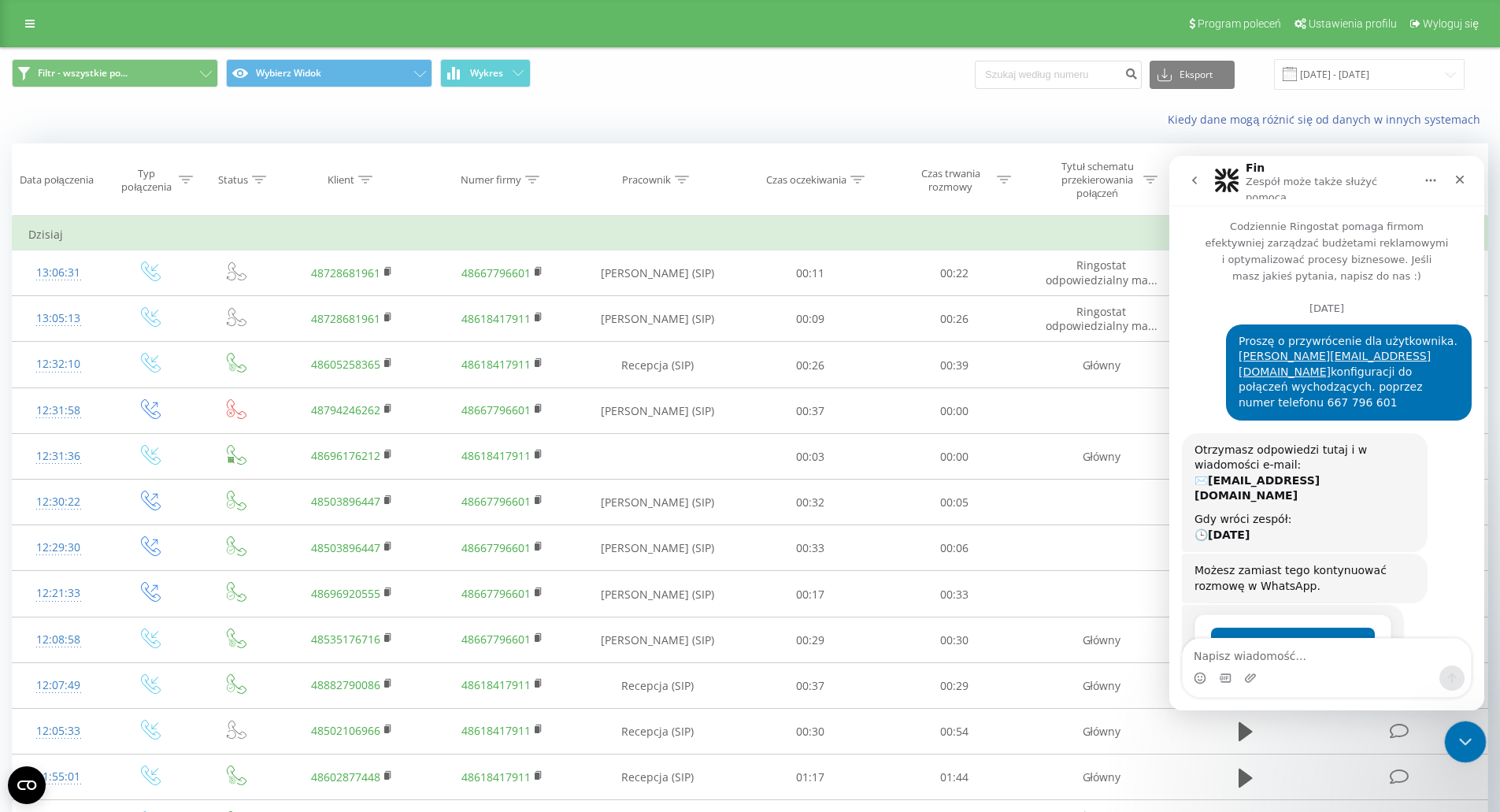
scroll to position [97, 0]
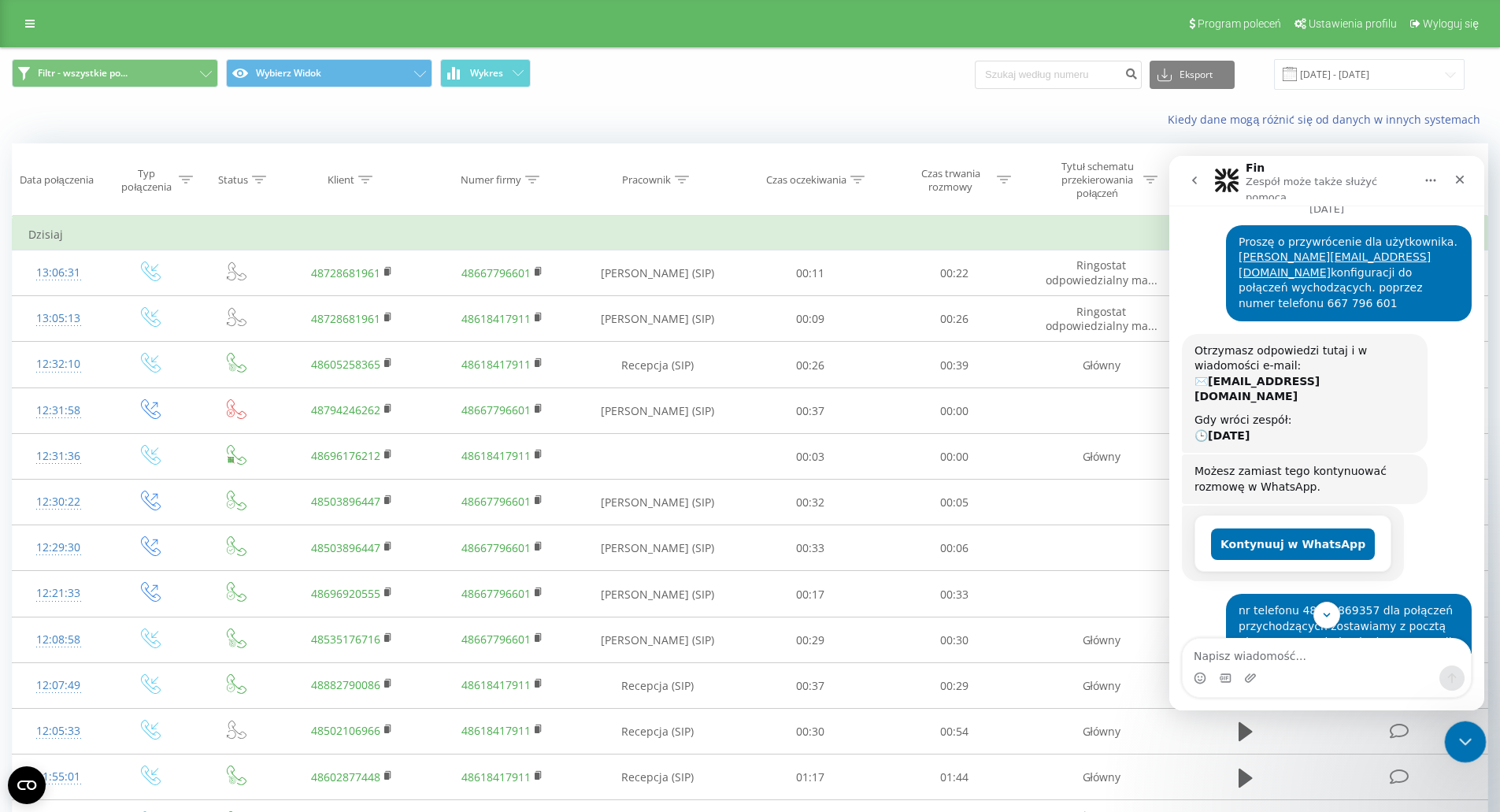
click at [1455, 733] on icon "Zamknij komunikator Intercom" at bounding box center [1463, 739] width 19 height 19
